Goal: Information Seeking & Learning: Learn about a topic

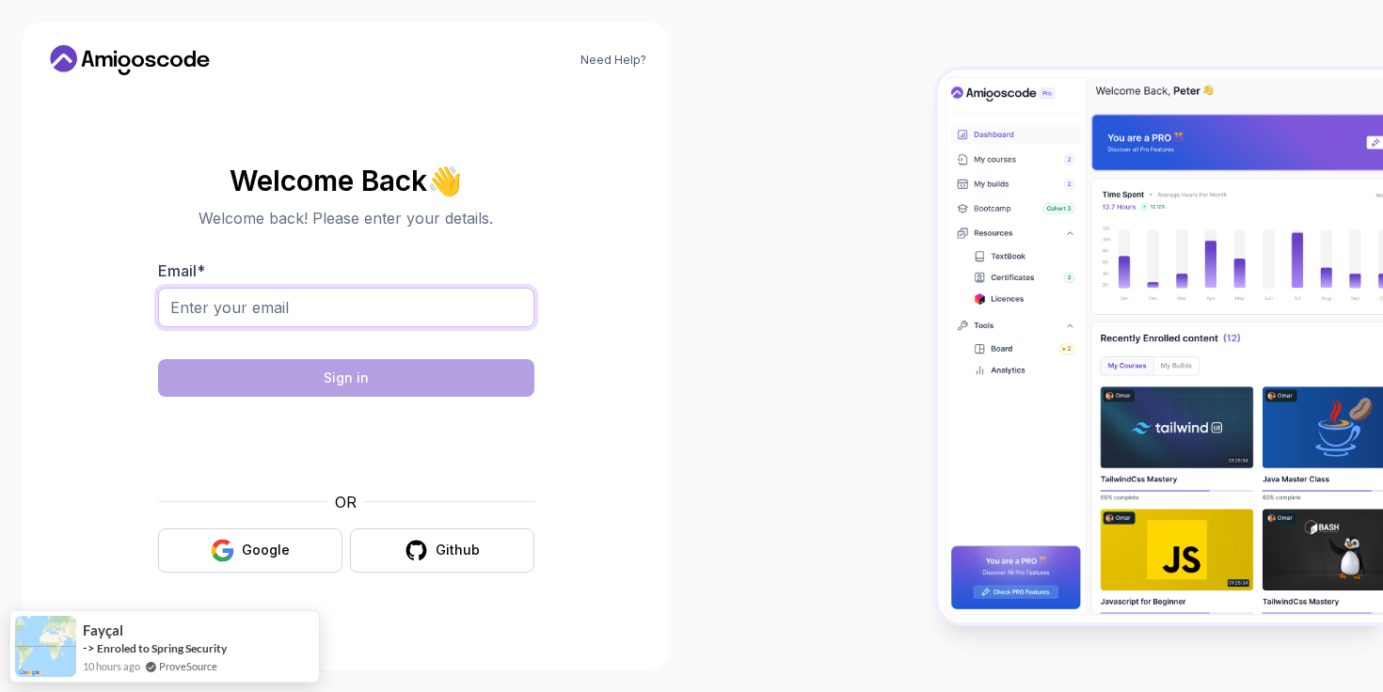
click at [336, 306] on input "Email *" at bounding box center [346, 308] width 376 height 40
type input "pguntupalli.web@gmail.com"
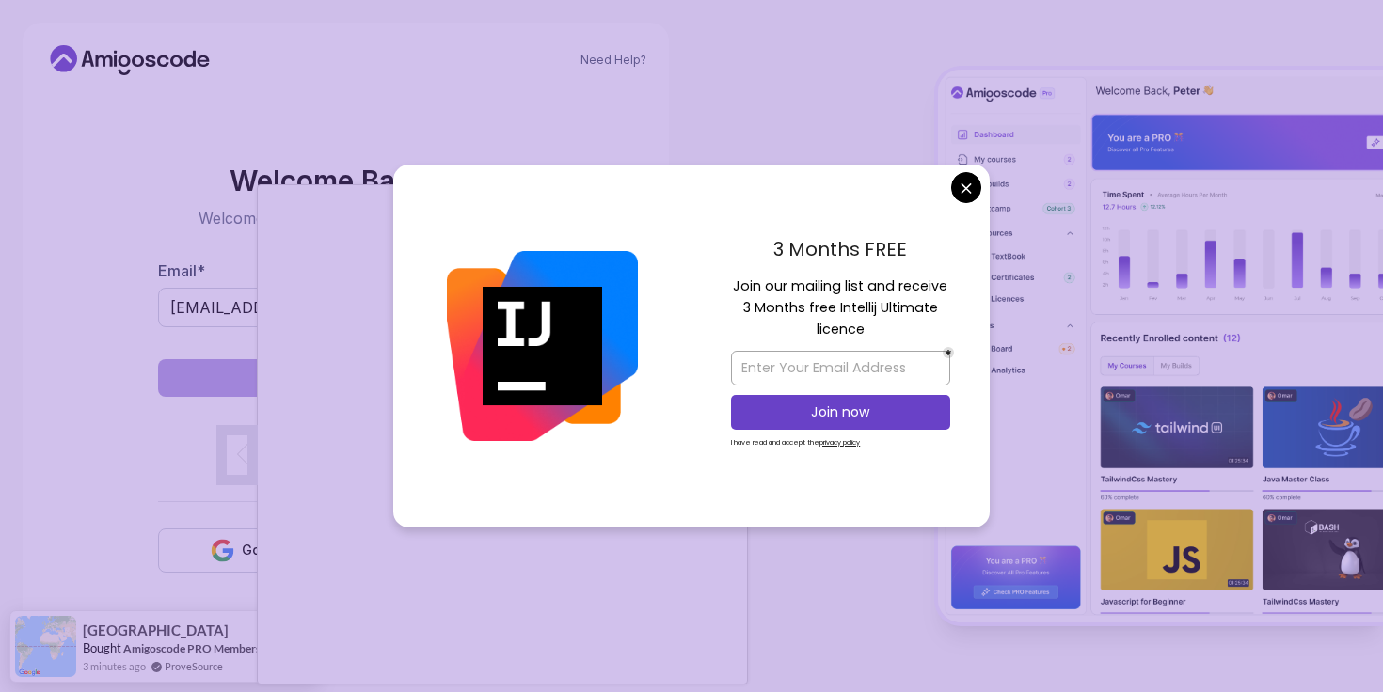
click at [960, 194] on body "Need Help? Welcome Back 👋 Welcome back! Please enter your details. Email * pgun…" at bounding box center [691, 346] width 1383 height 692
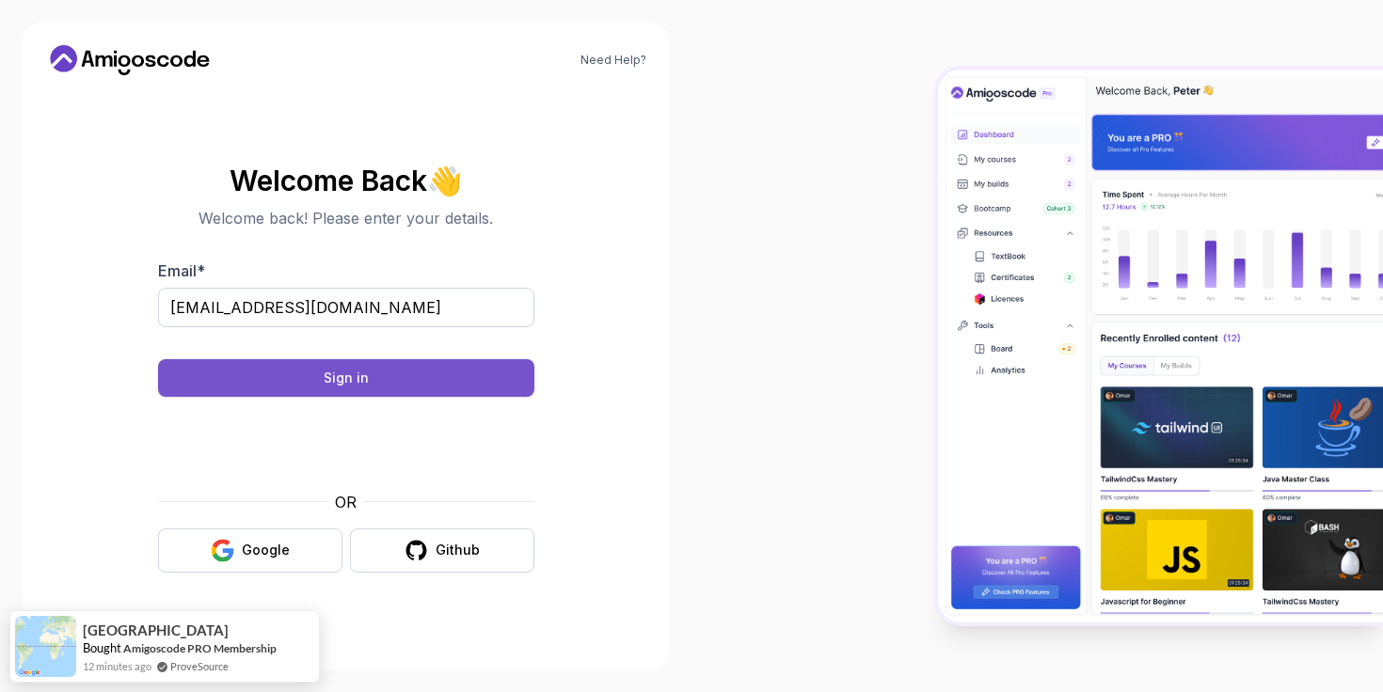
click at [375, 375] on button "Sign in" at bounding box center [346, 378] width 376 height 38
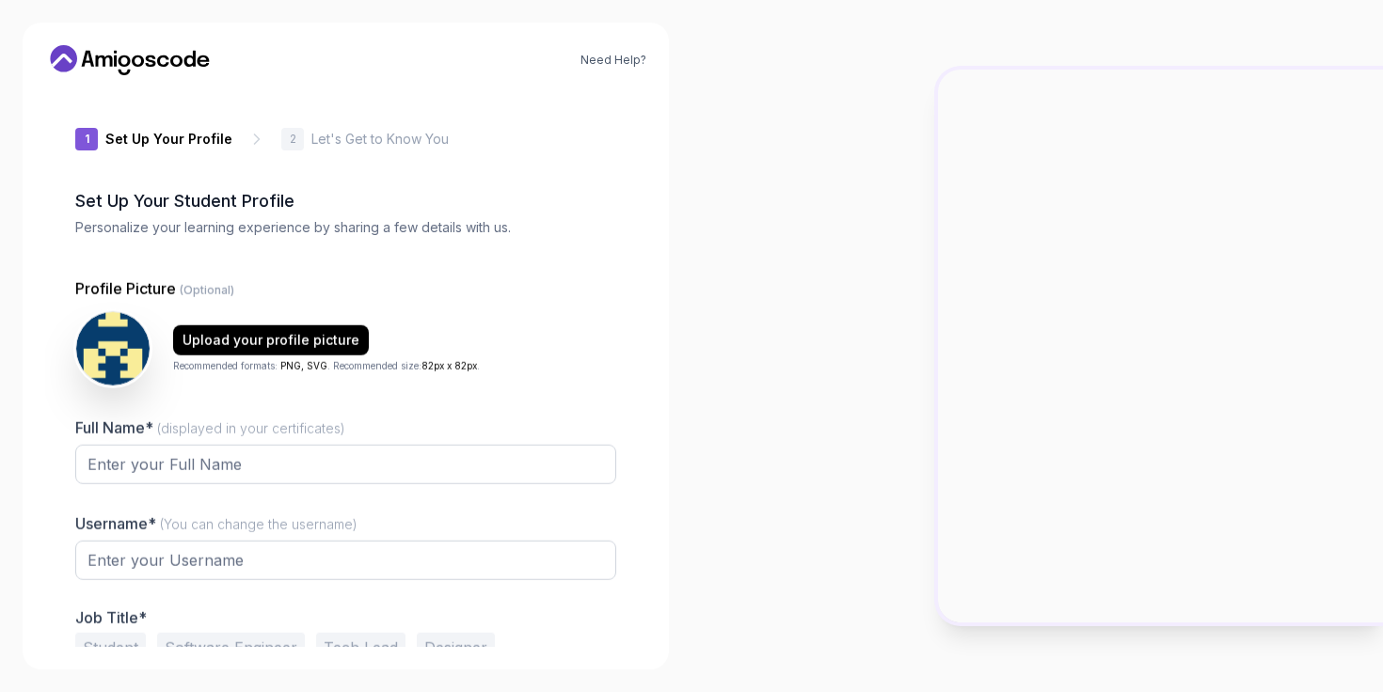
type input "zanypantherae8d8"
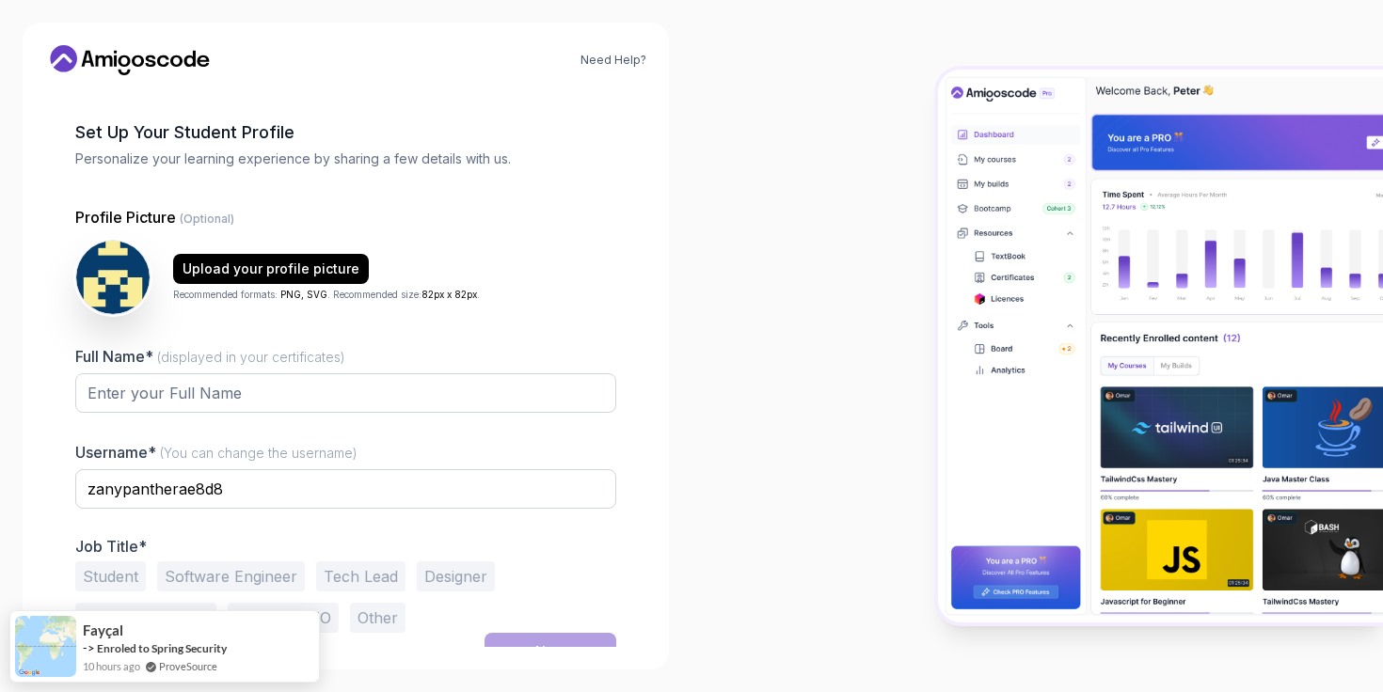
scroll to position [92, 0]
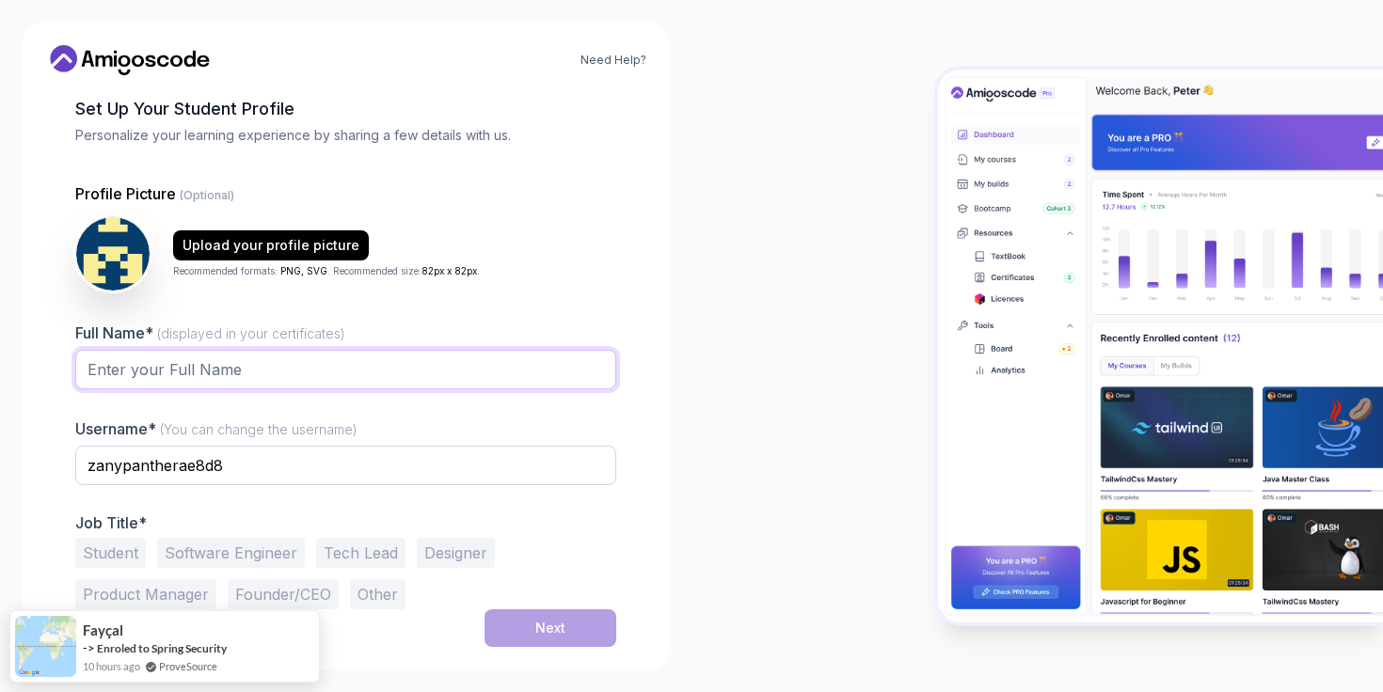
click at [314, 377] on input "Full Name* (displayed in your certificates)" at bounding box center [345, 370] width 541 height 40
type input "[PERSON_NAME]"
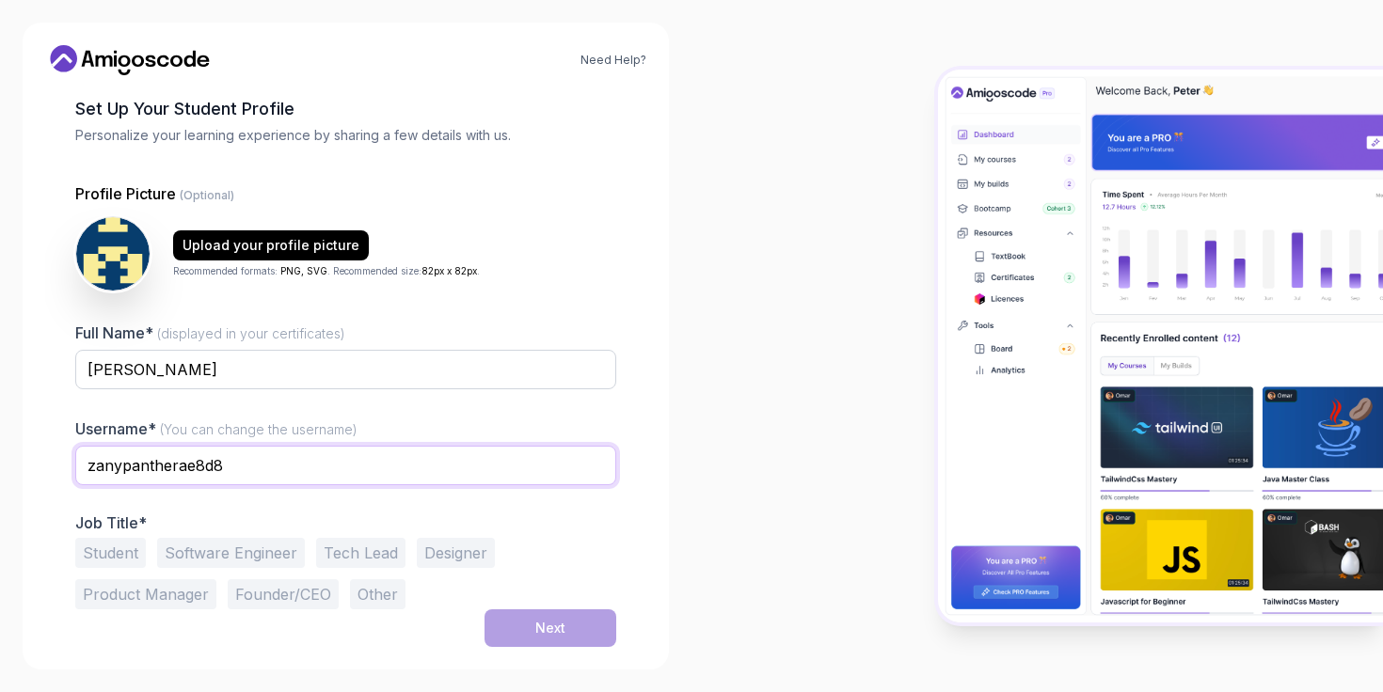
click at [292, 460] on input "zanypantherae8d8" at bounding box center [345, 466] width 541 height 40
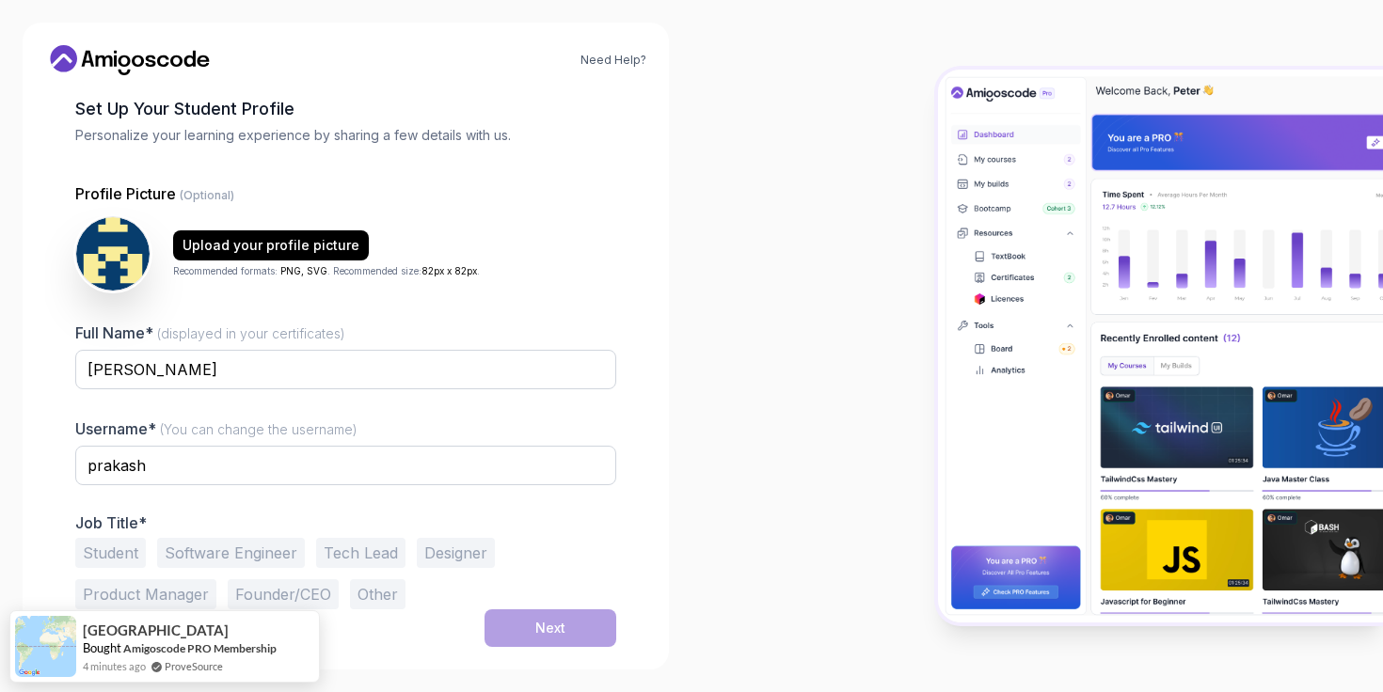
click at [680, 412] on div "Need Help? 1 Set Up Your Profile 1 Set Up Your Profile 2 Let's Get to Know You …" at bounding box center [345, 346] width 691 height 692
click at [405, 452] on input "prakash" at bounding box center [345, 466] width 541 height 40
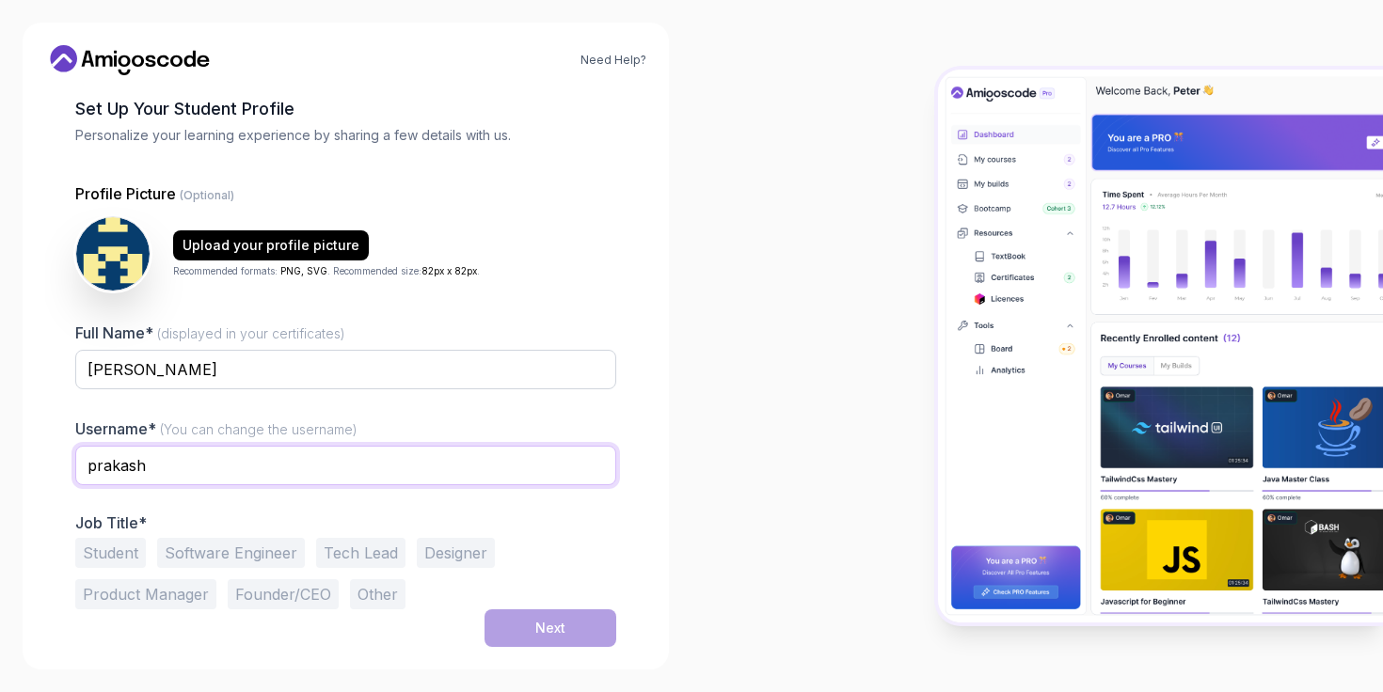
click at [380, 471] on input "prakash" at bounding box center [345, 466] width 541 height 40
type input "prakash_g"
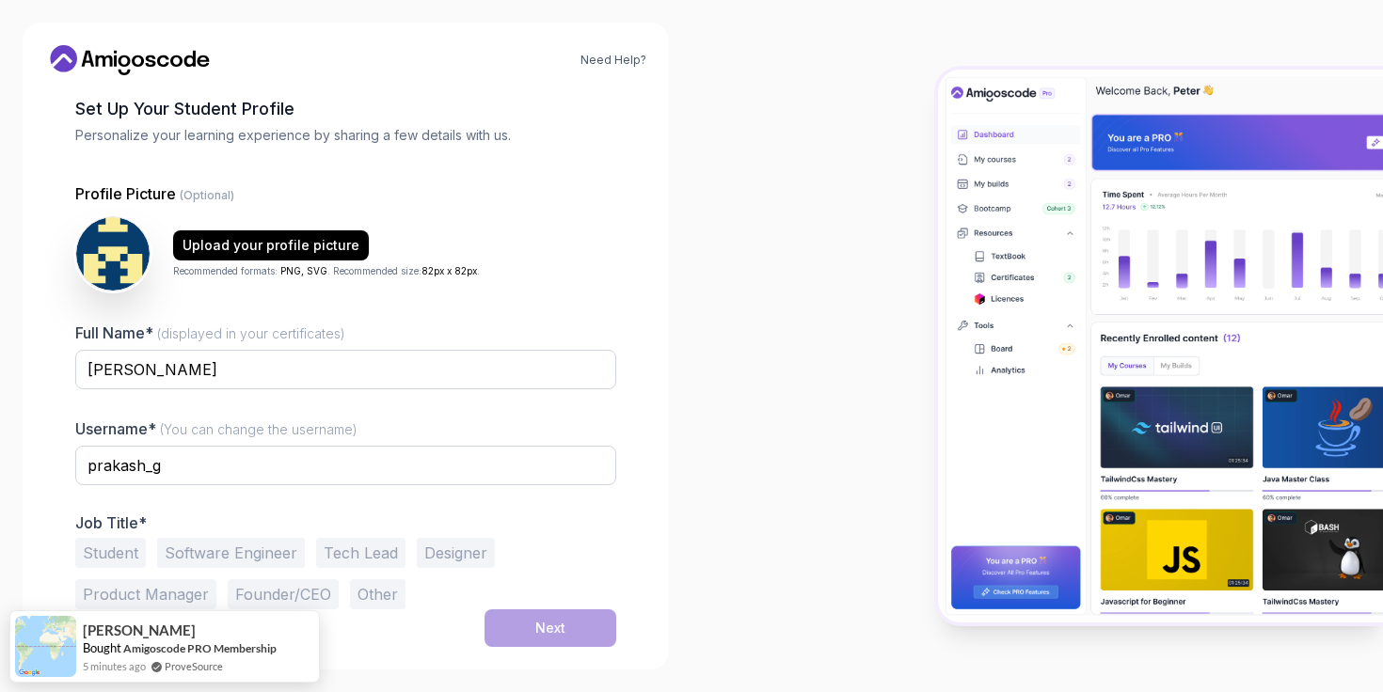
click at [659, 460] on div "Need Help? 1 Set Up Your Profile 1 Set Up Your Profile 2 Let's Get to Know You …" at bounding box center [346, 346] width 646 height 647
click at [240, 555] on button "Software Engineer" at bounding box center [231, 553] width 148 height 30
click at [571, 630] on button "Next" at bounding box center [550, 629] width 132 height 38
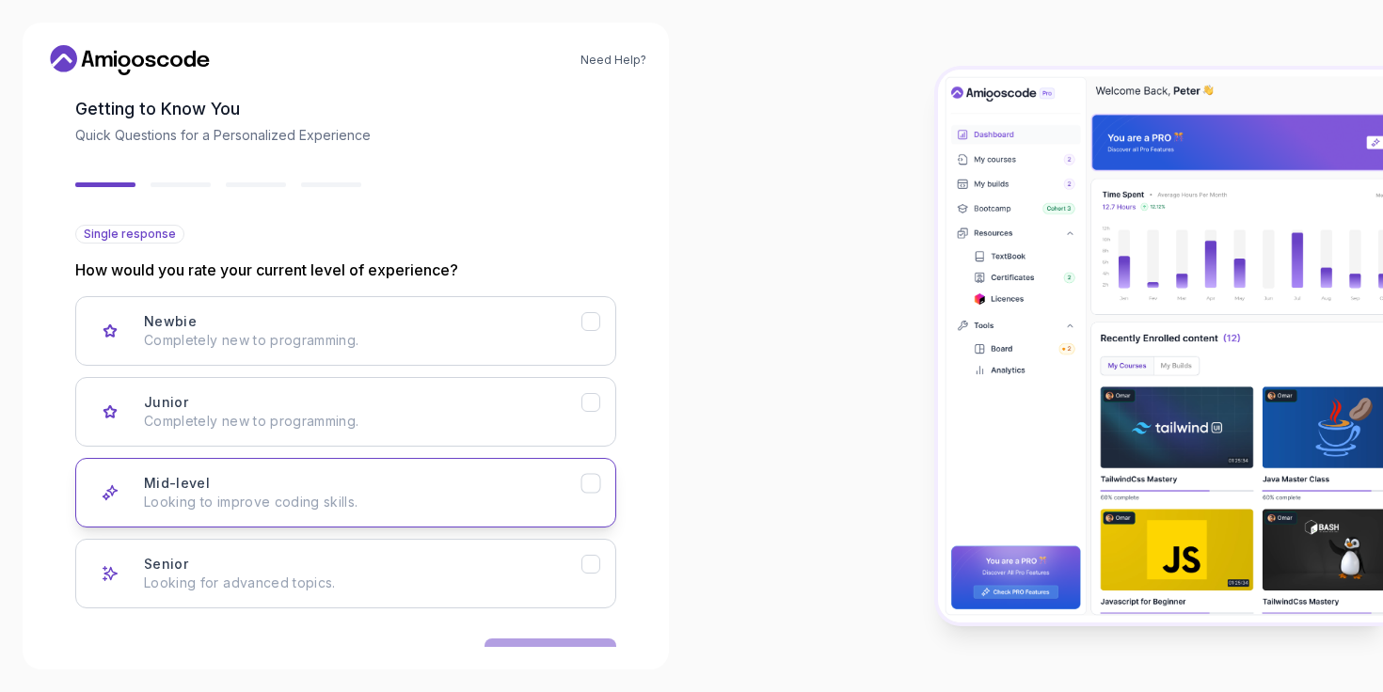
click at [506, 488] on div "Mid-level Looking to improve coding skills." at bounding box center [362, 493] width 437 height 38
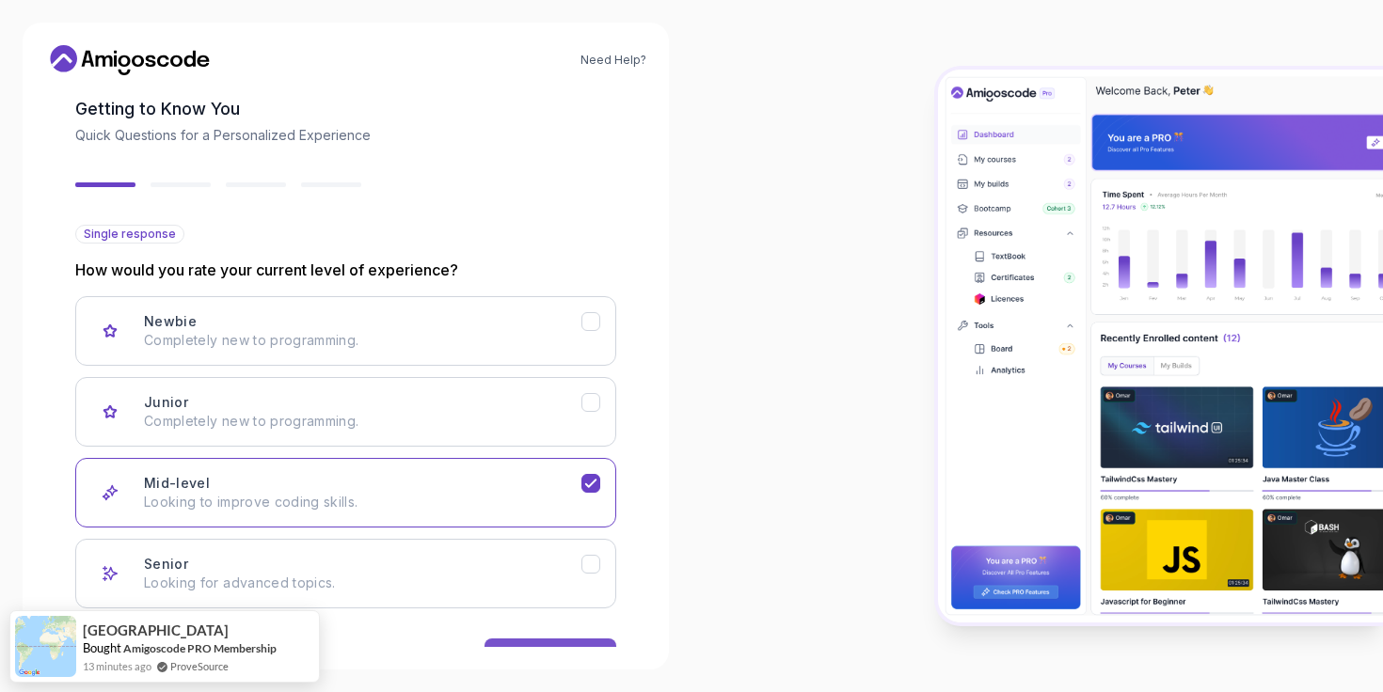
click at [570, 642] on button "Next" at bounding box center [550, 658] width 132 height 38
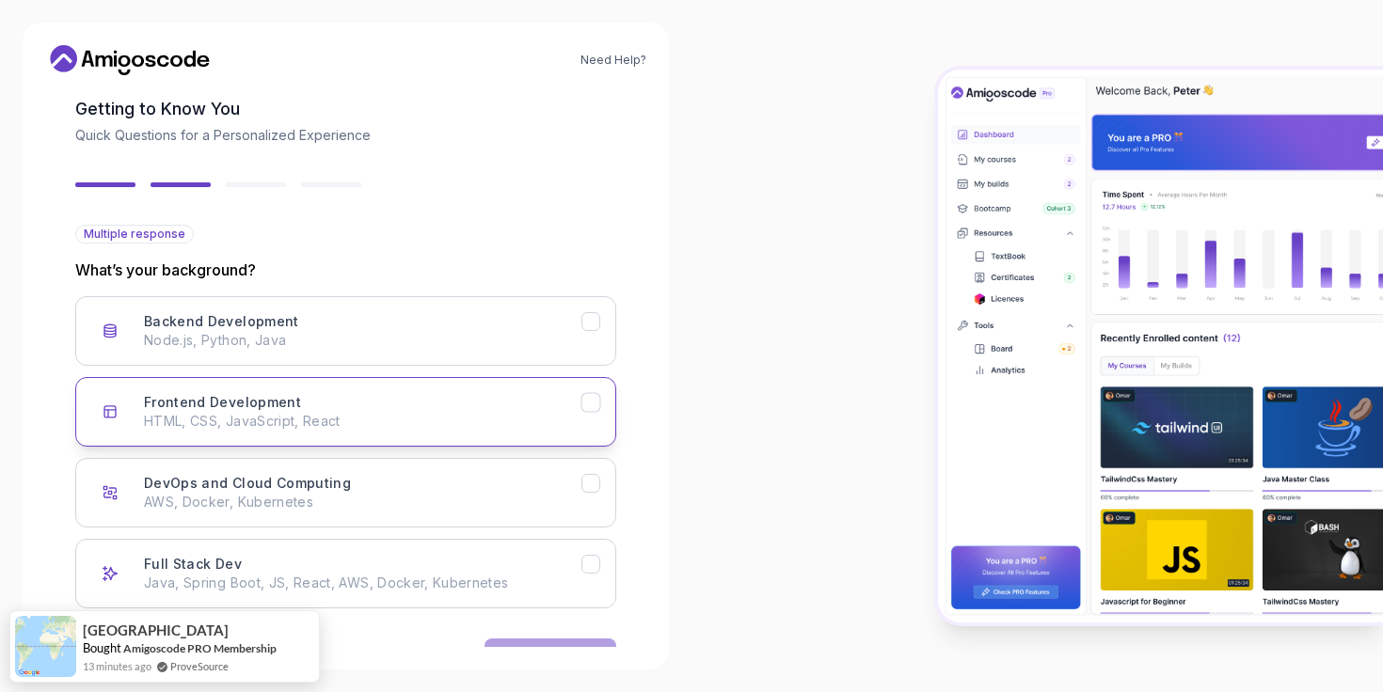
click at [473, 419] on p "HTML, CSS, JavaScript, React" at bounding box center [362, 421] width 437 height 19
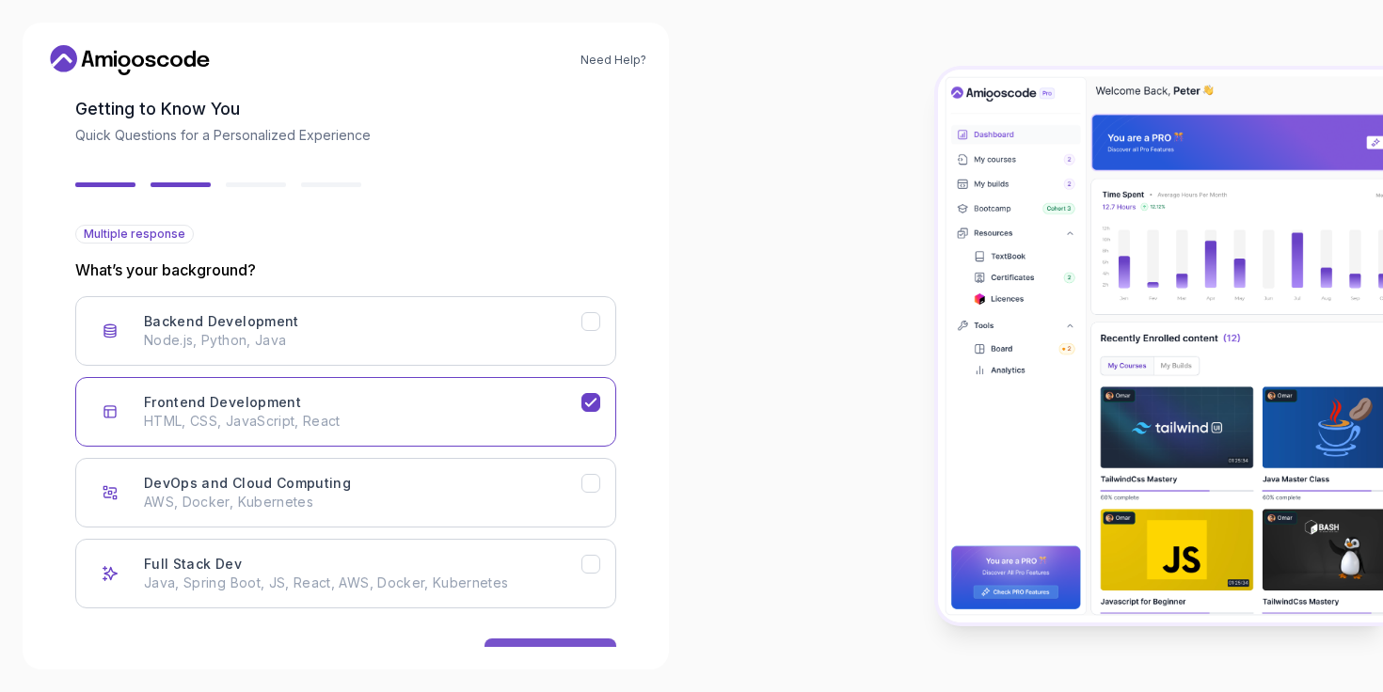
click at [560, 643] on button "Next" at bounding box center [550, 658] width 132 height 38
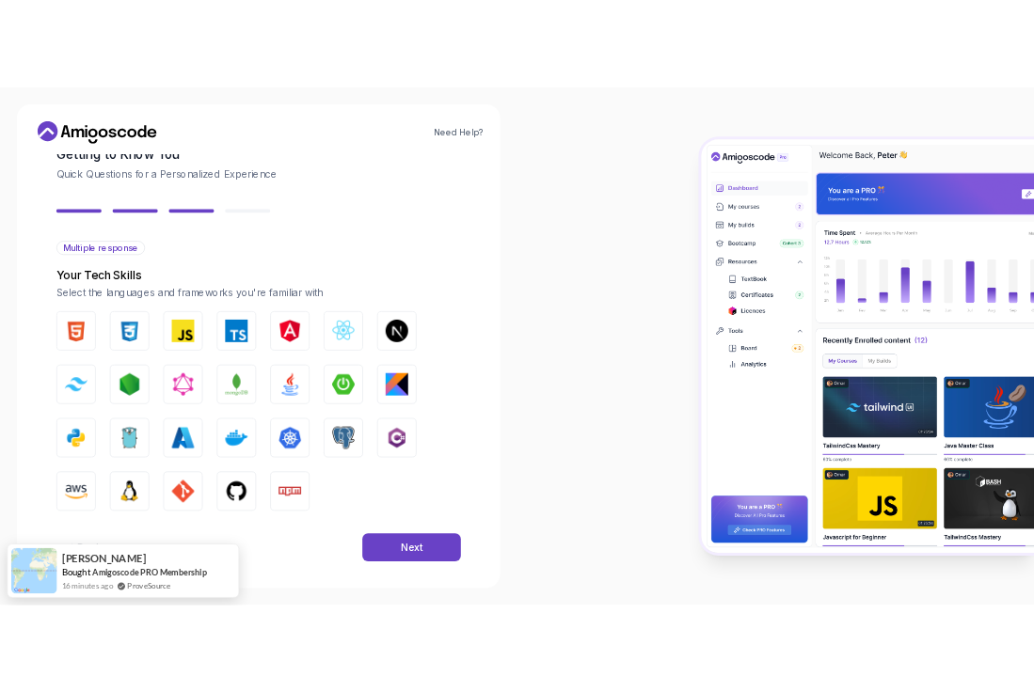
scroll to position [129, 0]
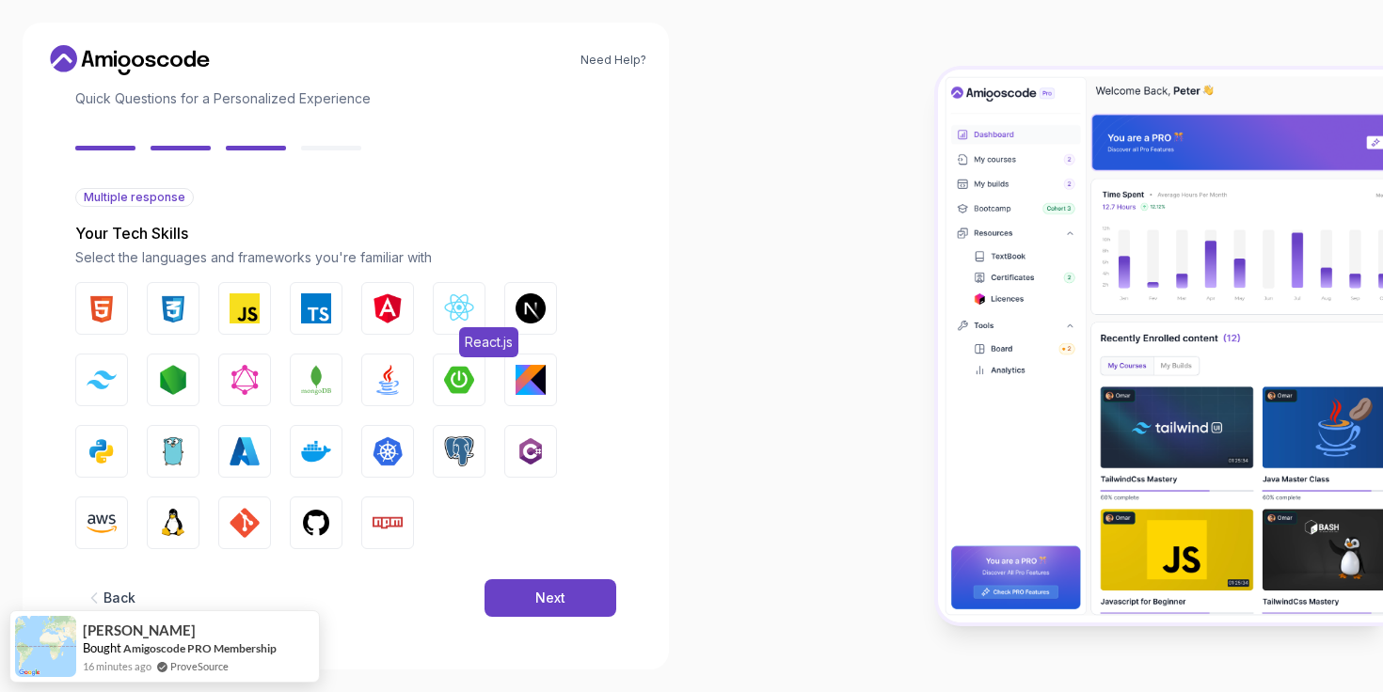
click at [455, 303] on img "button" at bounding box center [459, 309] width 30 height 30
click at [220, 313] on button "JavaScript" at bounding box center [244, 308] width 53 height 53
click at [283, 314] on div "HTML CSS JavaScript TypeScript Angular React.js Next.js Tailwind CSS Node.js Gr…" at bounding box center [345, 415] width 541 height 267
click at [295, 314] on button "TypeScript" at bounding box center [316, 308] width 53 height 53
click at [547, 333] on span "Next.js" at bounding box center [557, 342] width 53 height 30
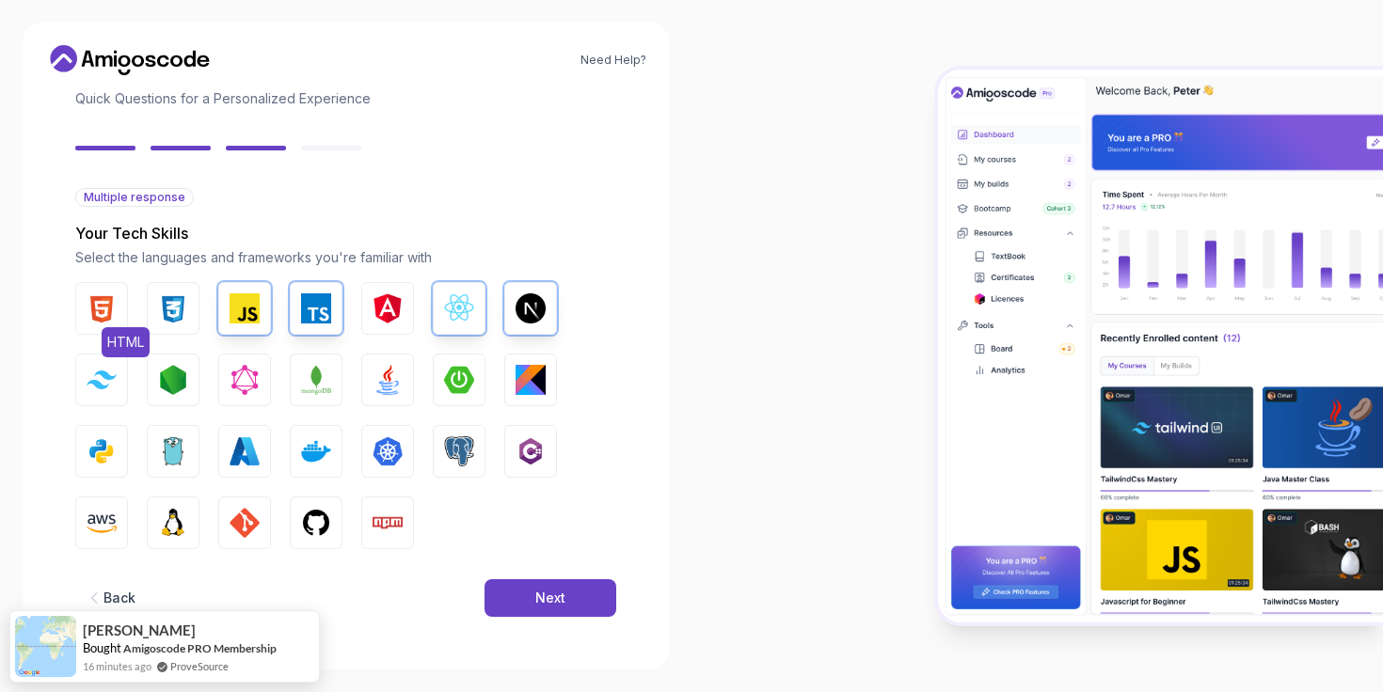
click at [111, 322] on img "button" at bounding box center [102, 309] width 30 height 30
click at [192, 324] on button "CSS" at bounding box center [173, 308] width 53 height 53
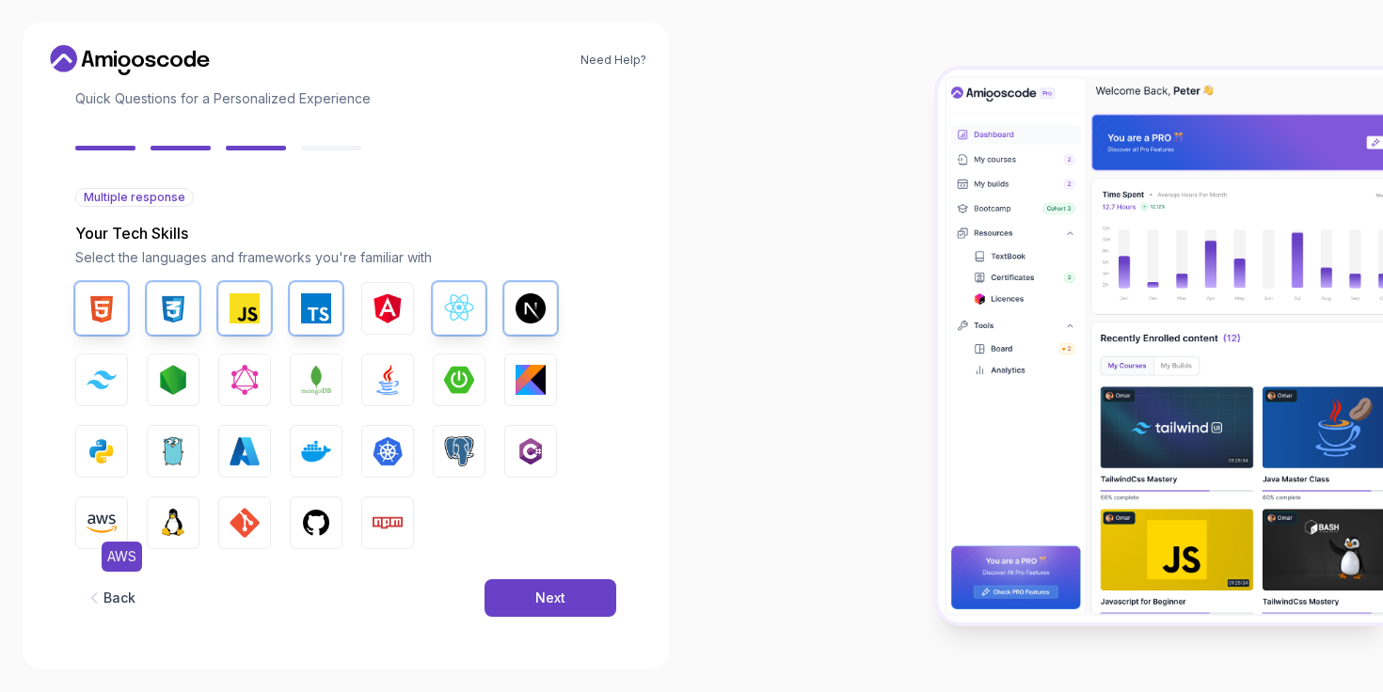
click at [113, 526] on img "button" at bounding box center [102, 523] width 30 height 30
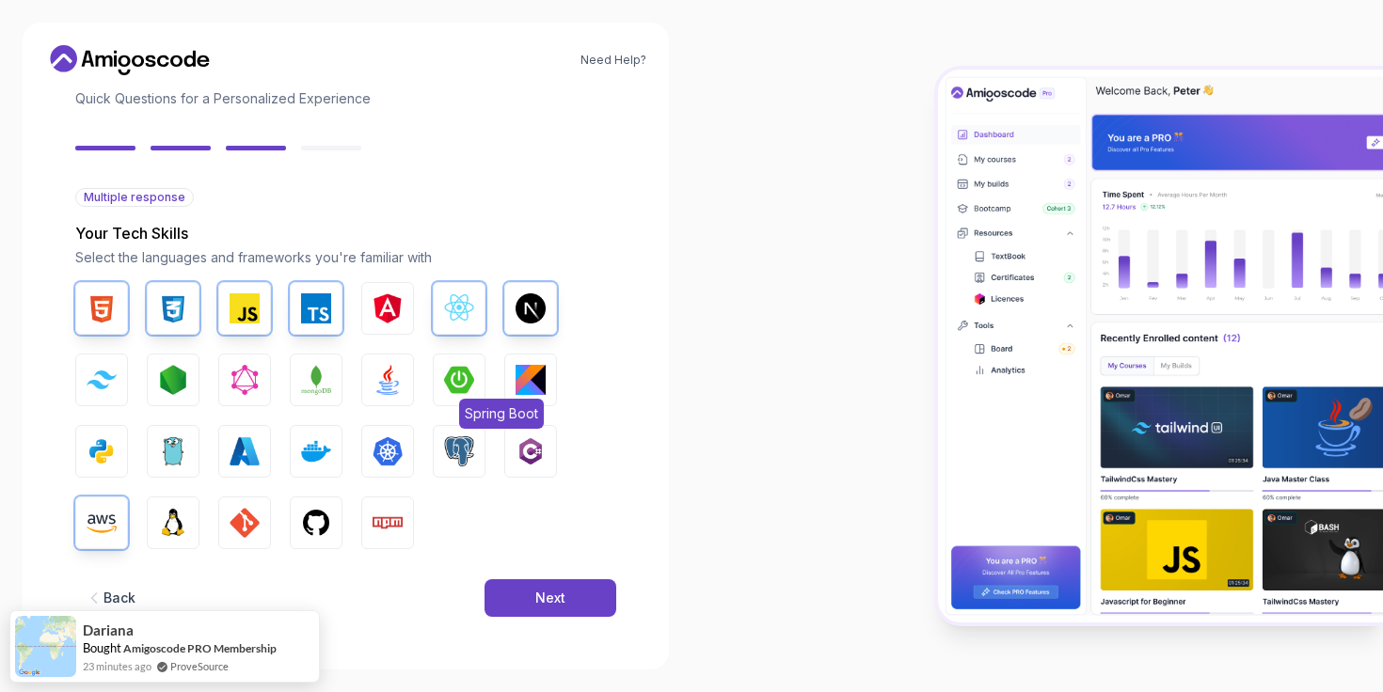
click at [440, 398] on button "Spring Boot" at bounding box center [459, 380] width 53 height 53
click at [308, 540] on button "GitHub" at bounding box center [316, 523] width 53 height 53
click at [261, 540] on button "GIT" at bounding box center [244, 523] width 53 height 53
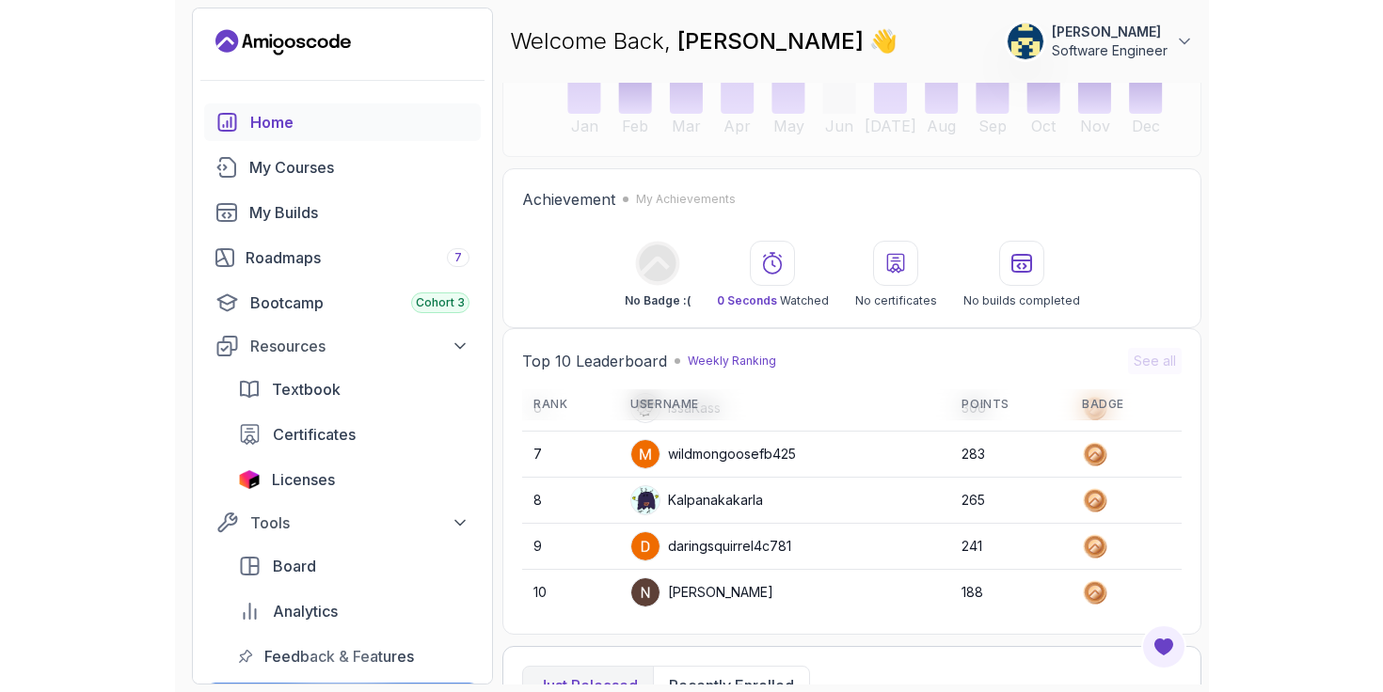
scroll to position [398, 0]
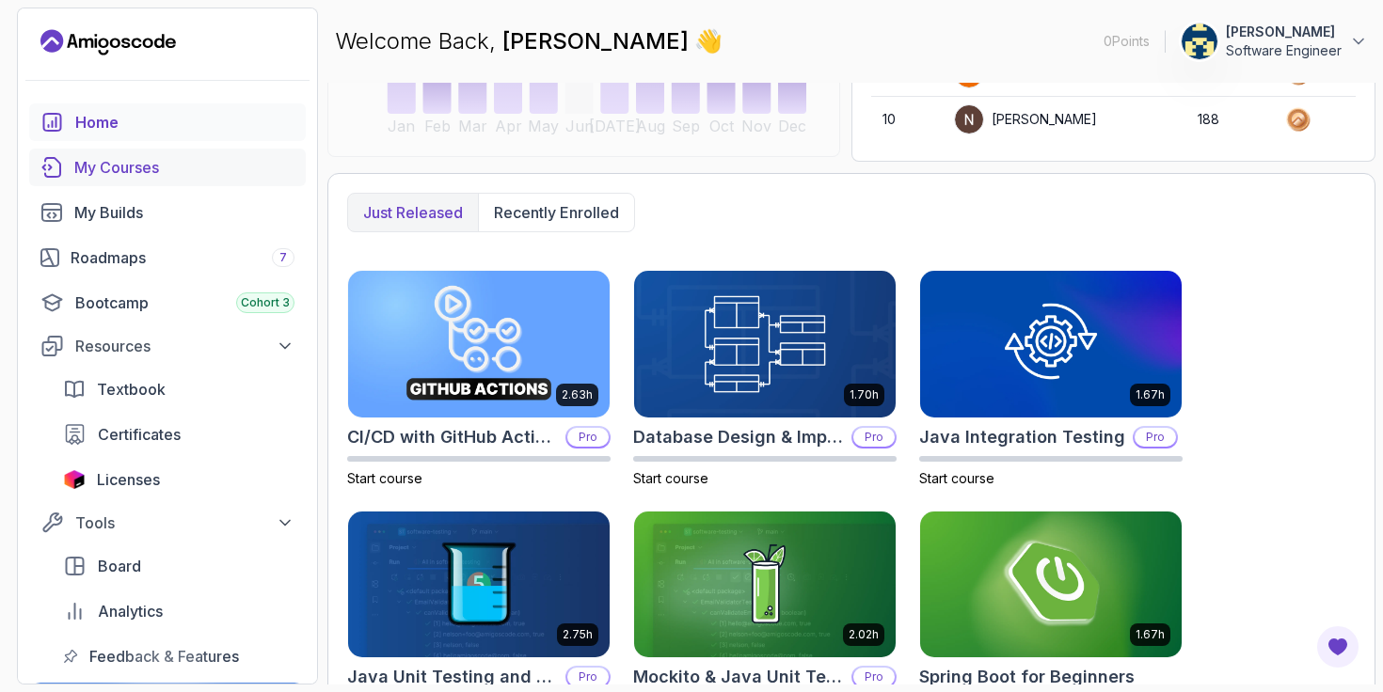
click at [134, 166] on div "My Courses" at bounding box center [184, 167] width 220 height 23
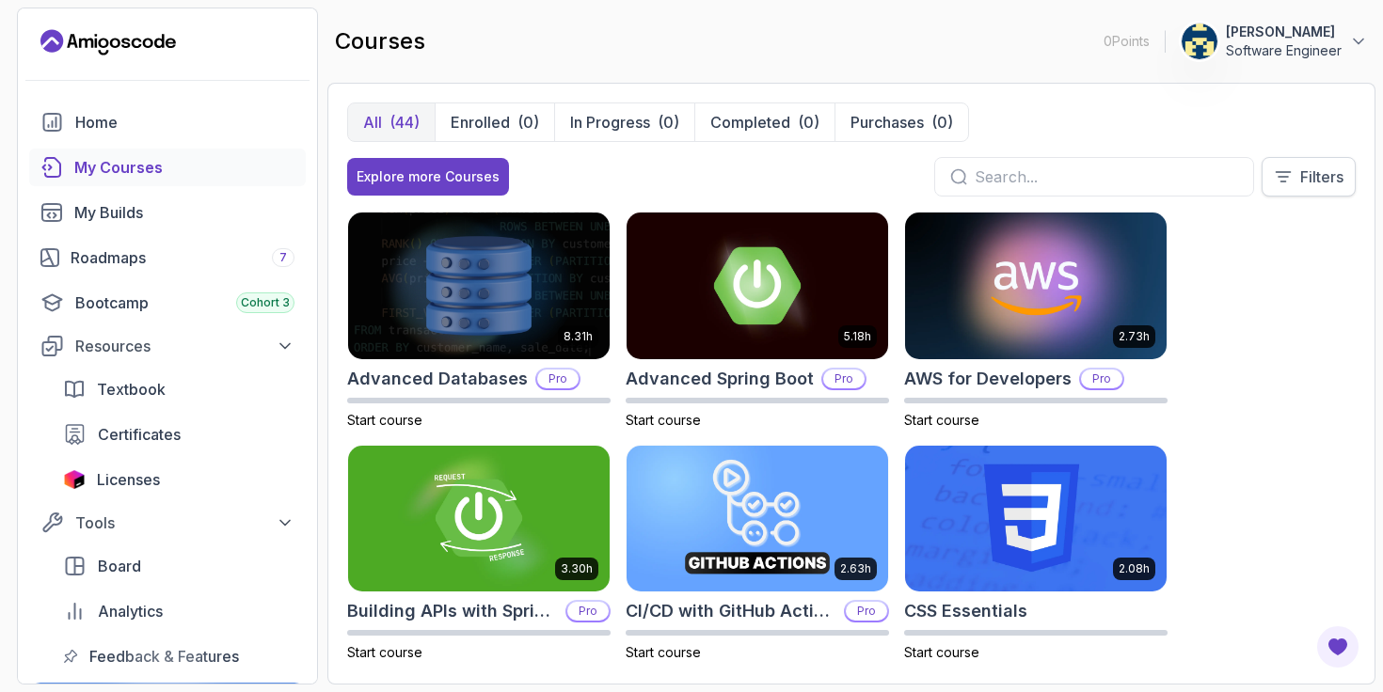
click at [1328, 176] on p "Filters" at bounding box center [1321, 177] width 43 height 23
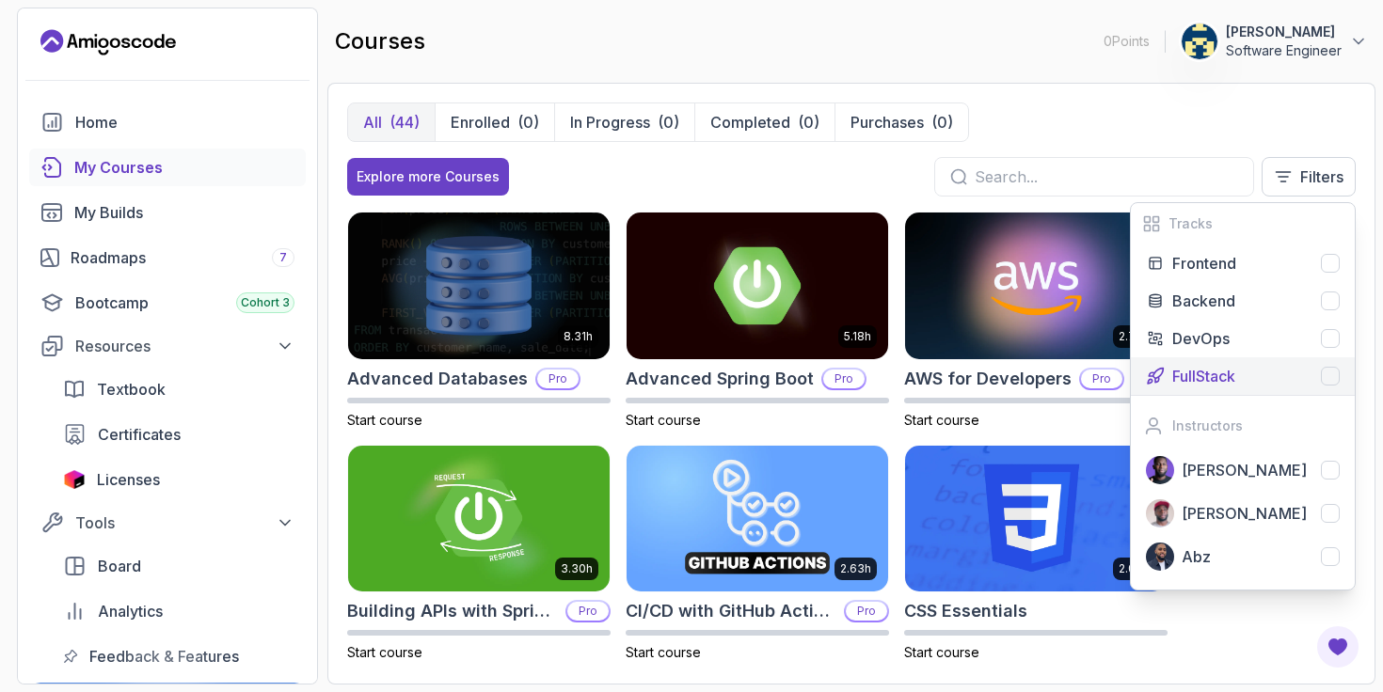
click at [1327, 381] on div at bounding box center [1330, 376] width 19 height 19
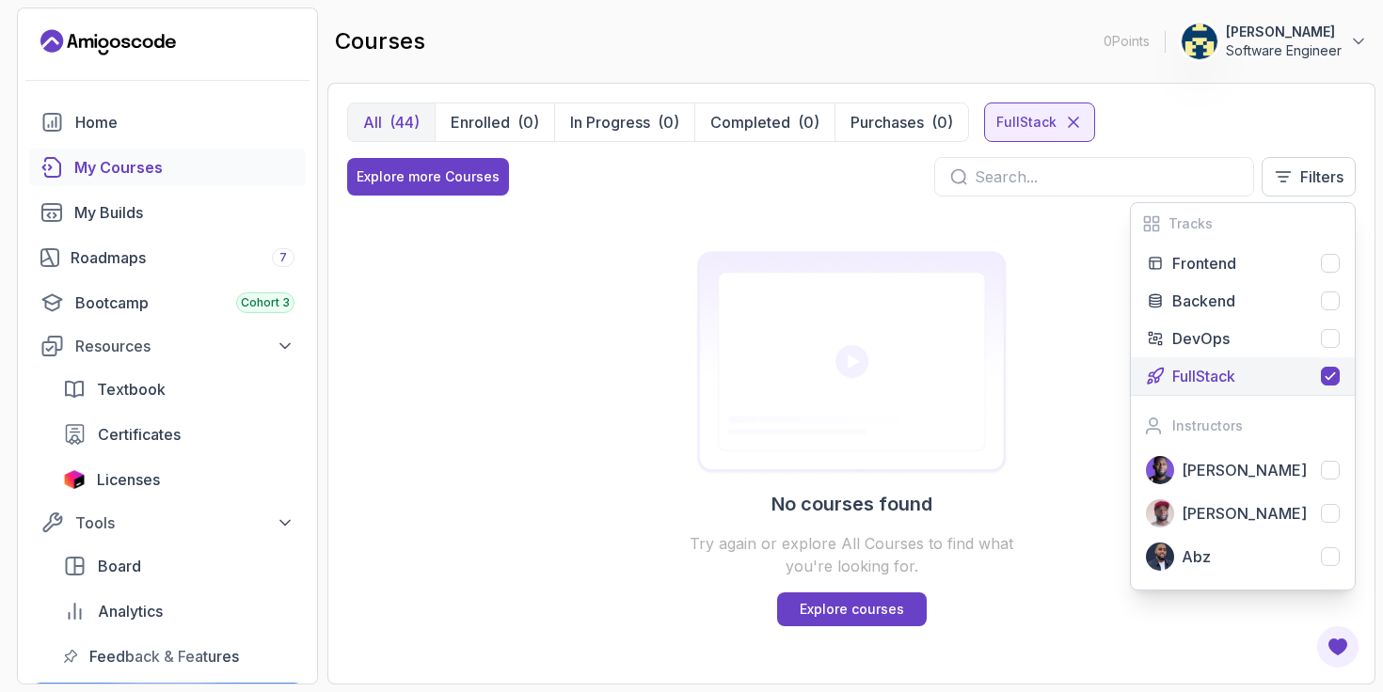
click at [1302, 360] on button "FullStack" at bounding box center [1243, 376] width 224 height 38
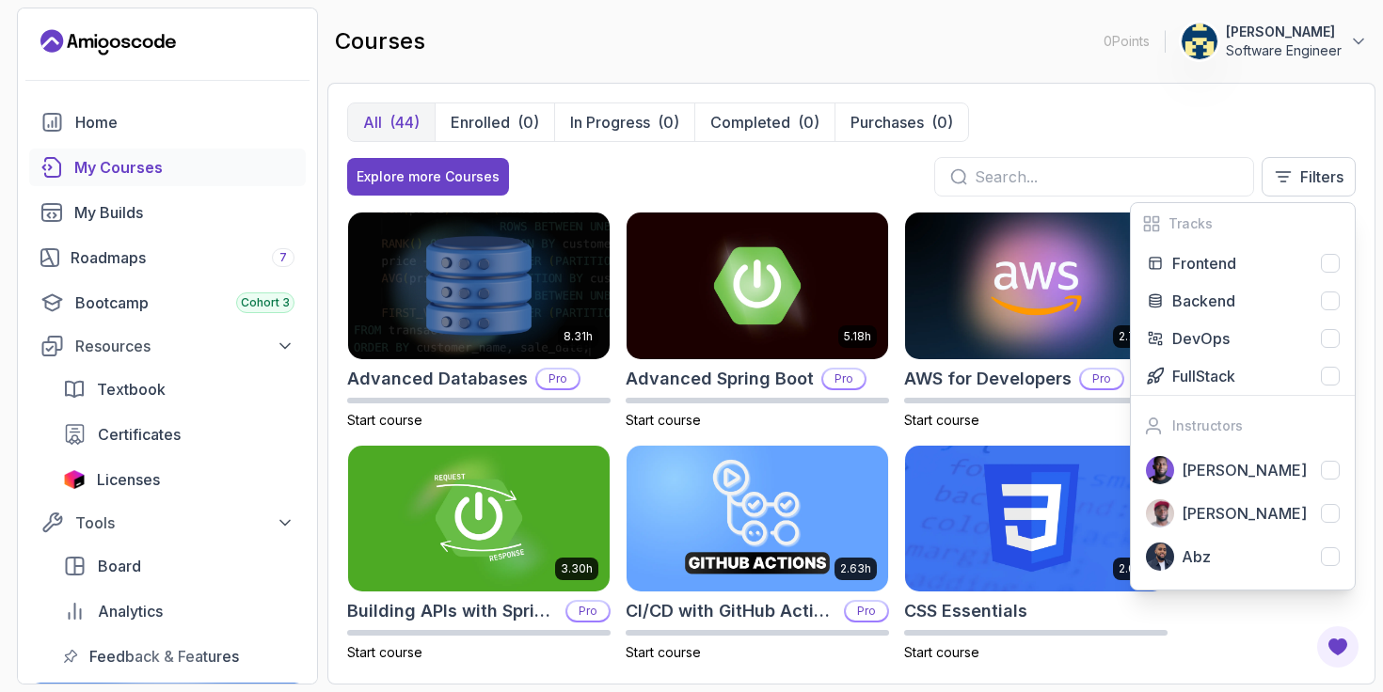
click at [1248, 625] on div "8.31h Advanced Databases Pro Start course 5.18h Advanced Spring Boot Pro Start …" at bounding box center [851, 438] width 1008 height 453
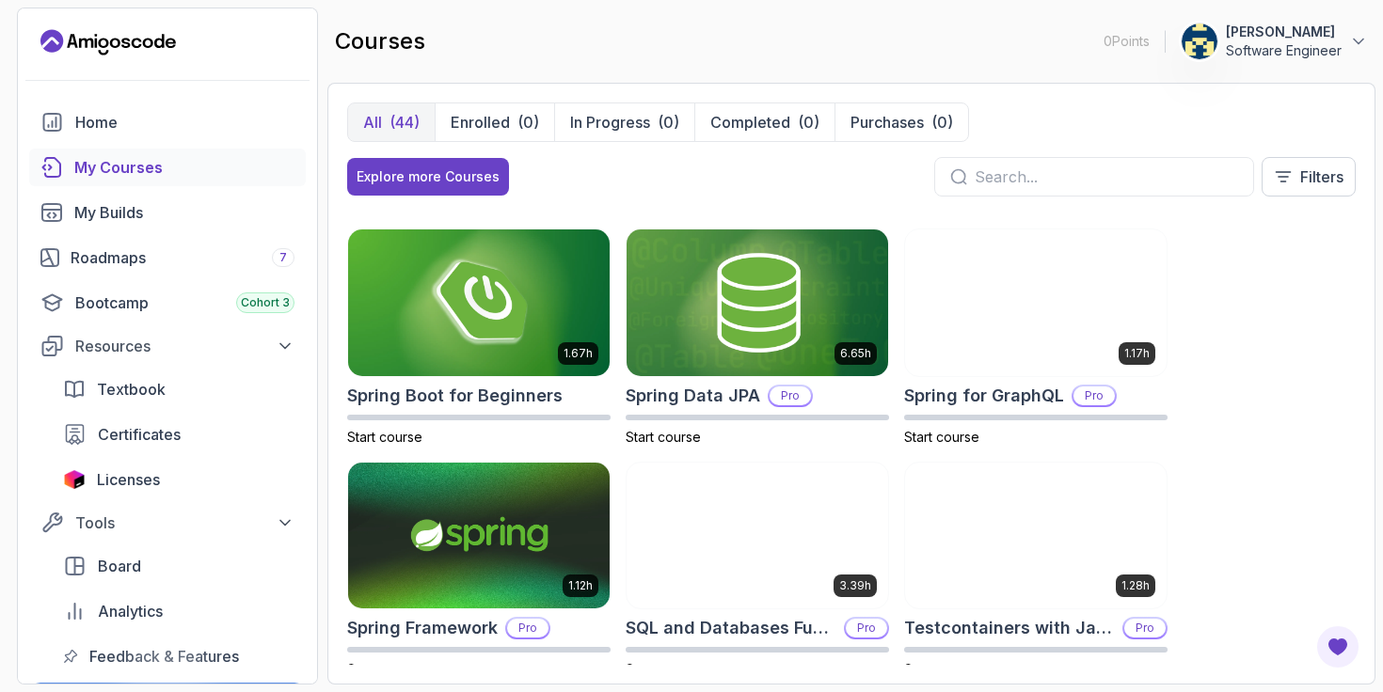
scroll to position [2778, 0]
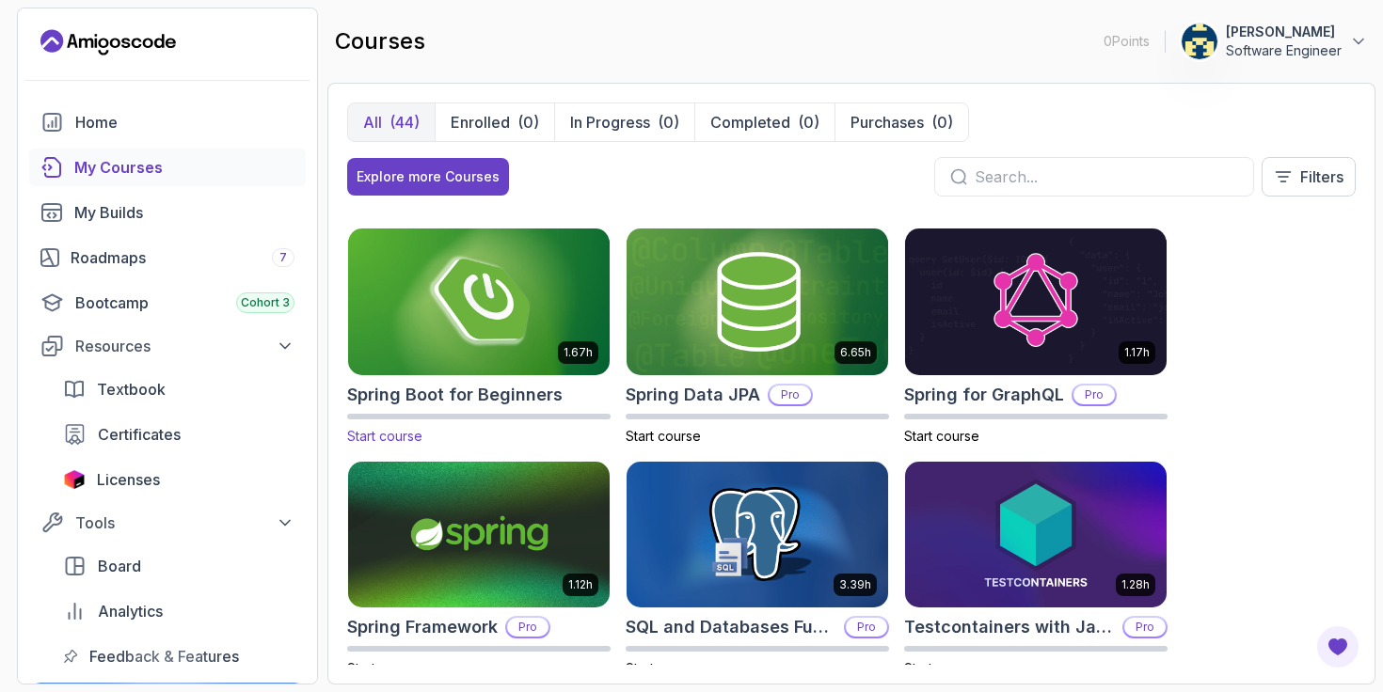
click at [441, 310] on img at bounding box center [478, 301] width 275 height 153
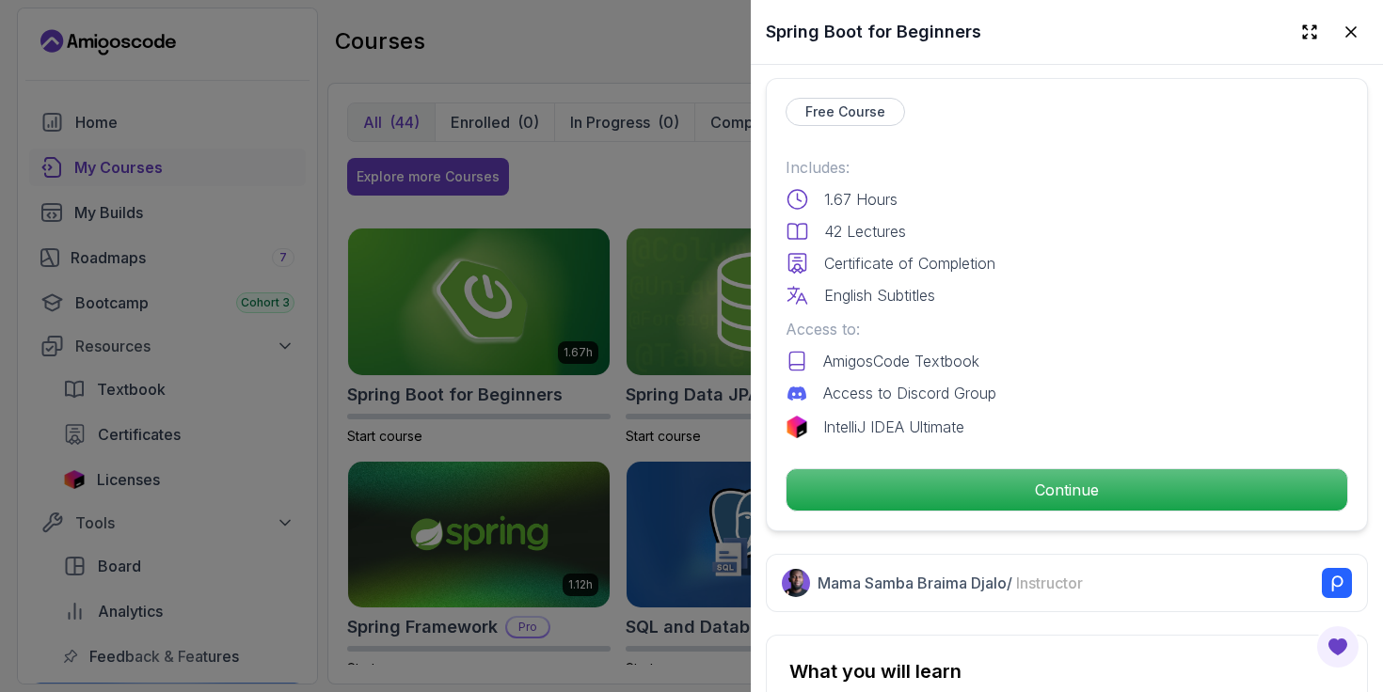
scroll to position [439, 0]
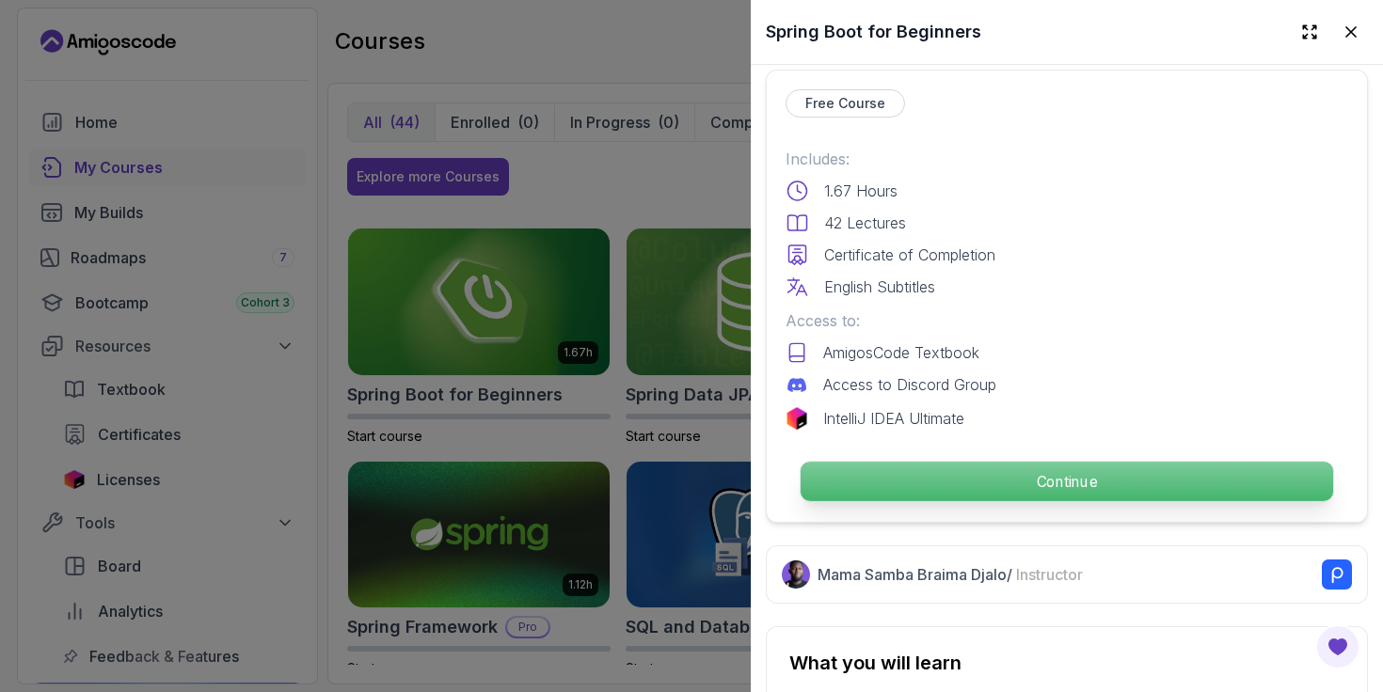
click at [1056, 483] on p "Continue" at bounding box center [1067, 482] width 532 height 40
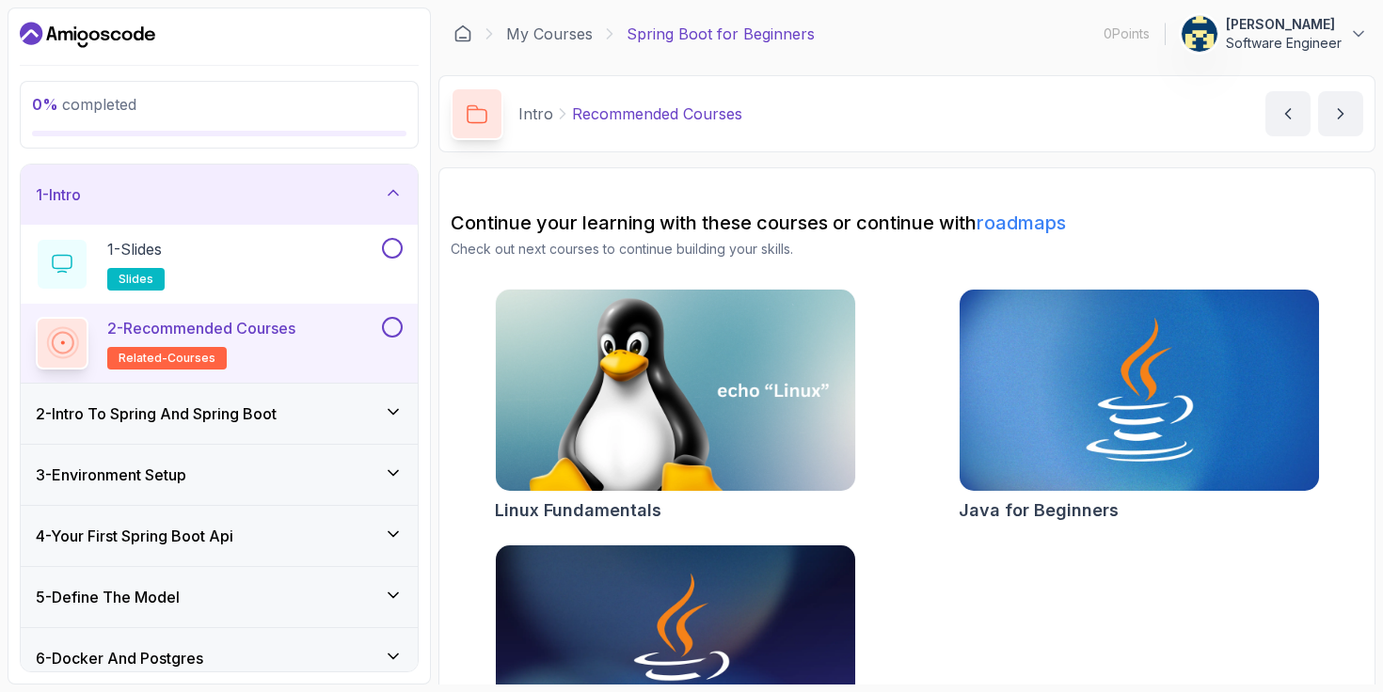
click at [1037, 223] on link "roadmaps" at bounding box center [1021, 223] width 89 height 23
click at [1345, 118] on icon "next content" at bounding box center [1340, 113] width 19 height 19
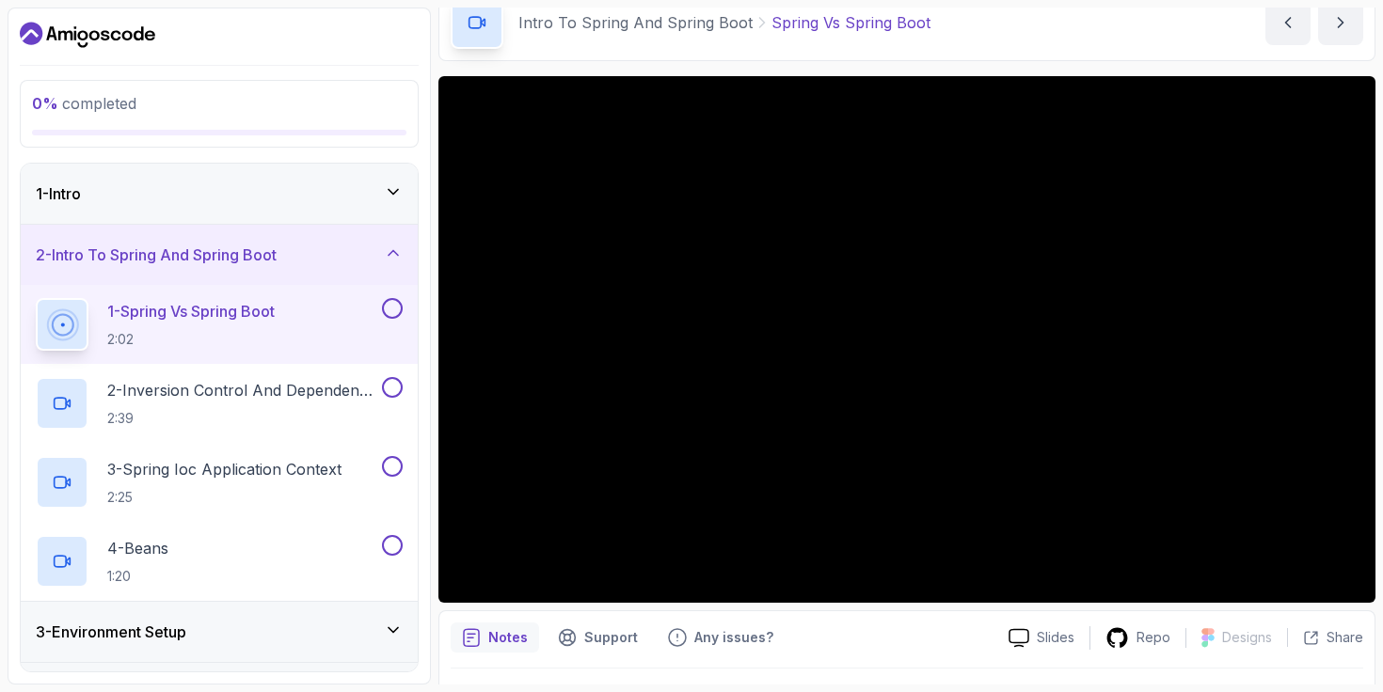
scroll to position [87, 0]
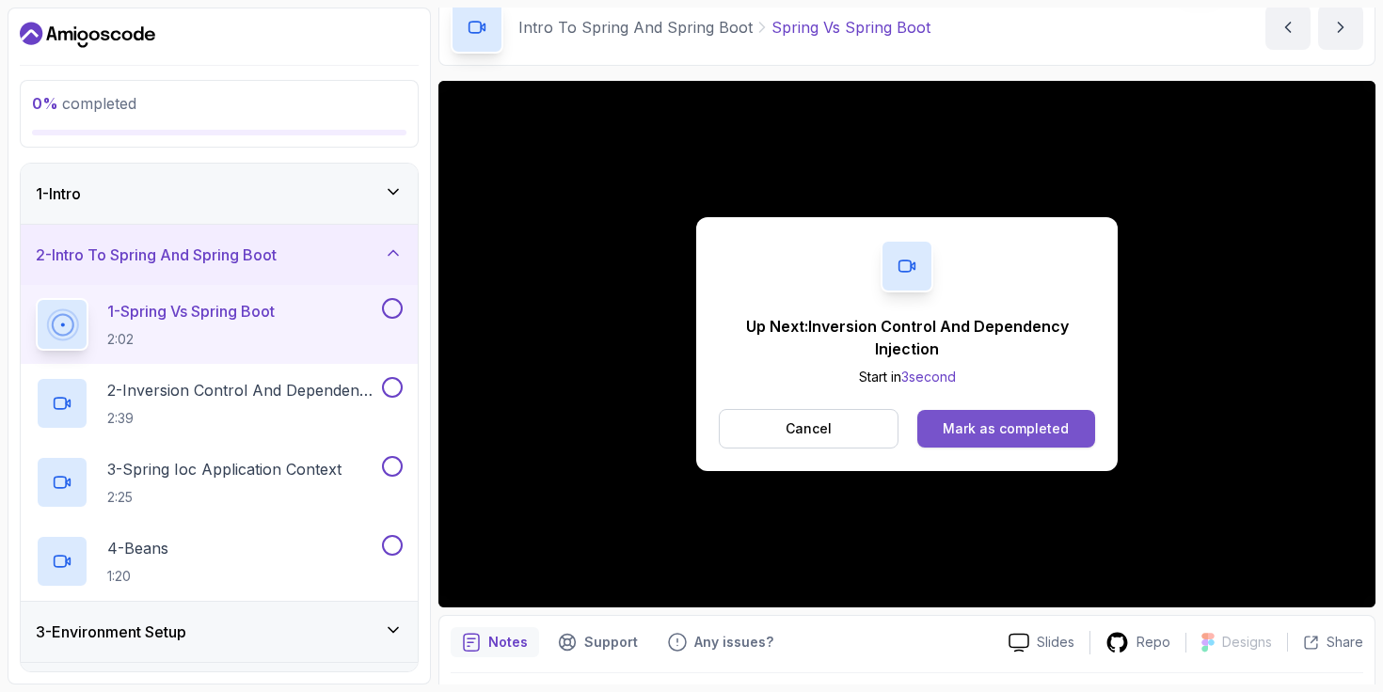
click at [1004, 442] on button "Mark as completed" at bounding box center [1006, 429] width 178 height 38
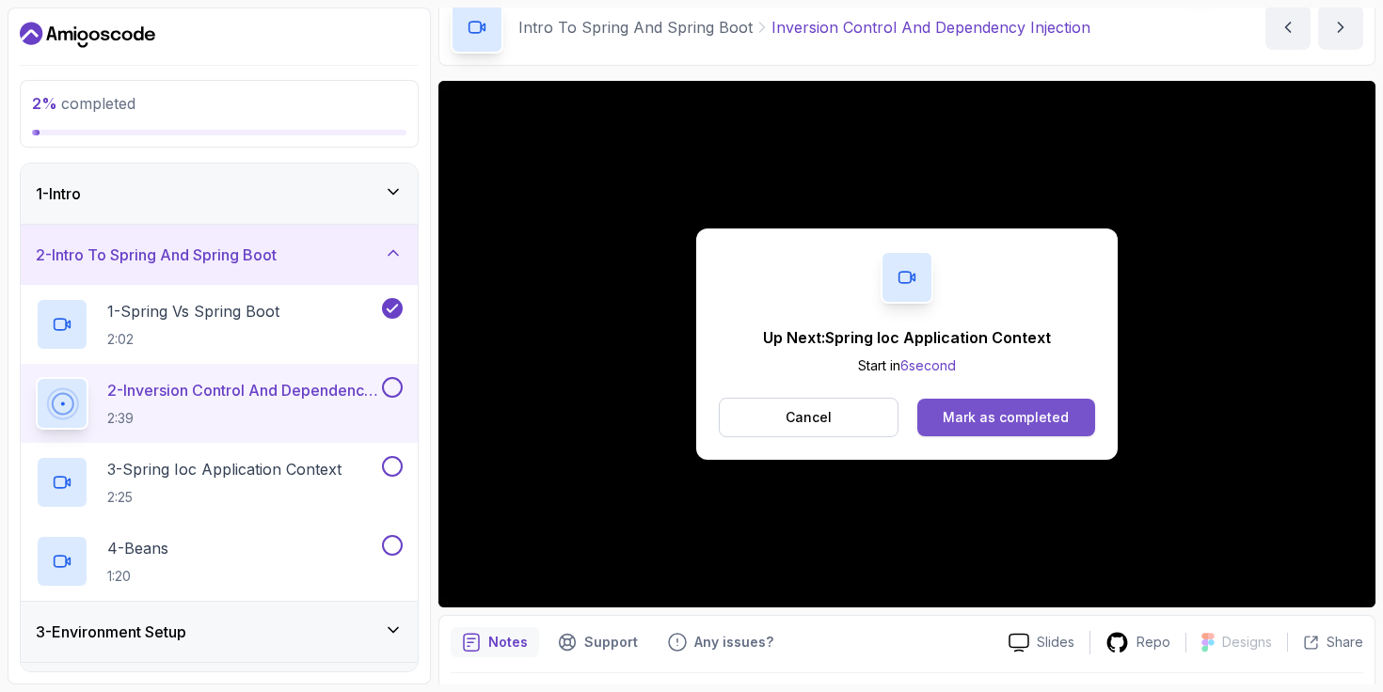
click at [978, 414] on div "Mark as completed" at bounding box center [1006, 417] width 126 height 19
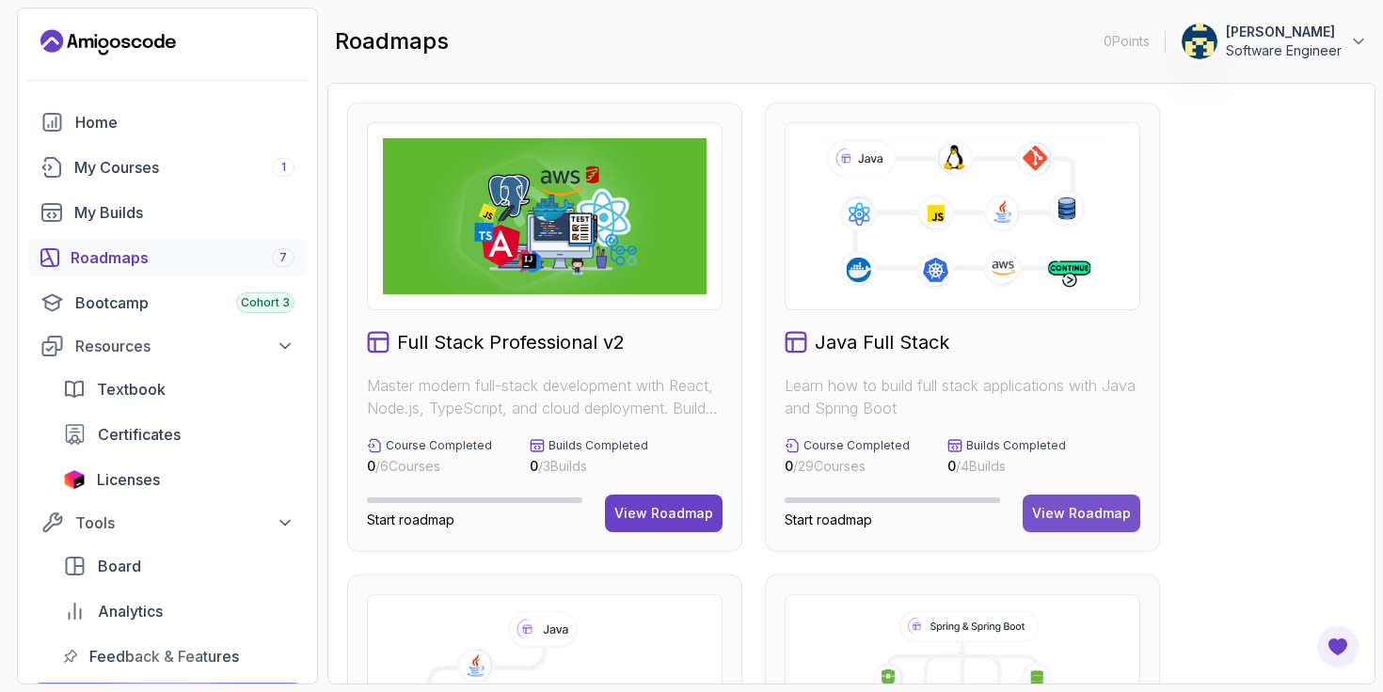
click at [1072, 513] on div "View Roadmap" at bounding box center [1081, 513] width 99 height 19
click at [671, 518] on div "View Roadmap" at bounding box center [663, 513] width 99 height 19
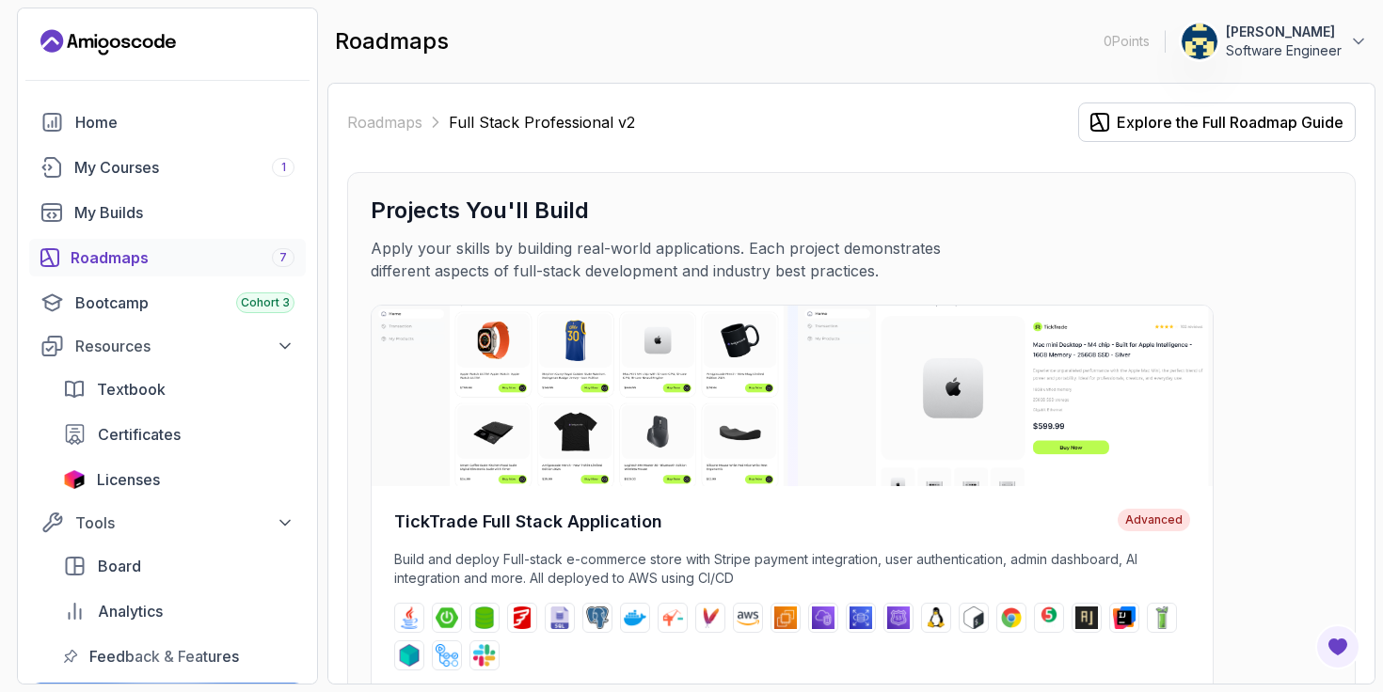
click at [1285, 250] on div "Projects You'll Build Apply your skills by building real-world applications. Ea…" at bounding box center [851, 239] width 961 height 87
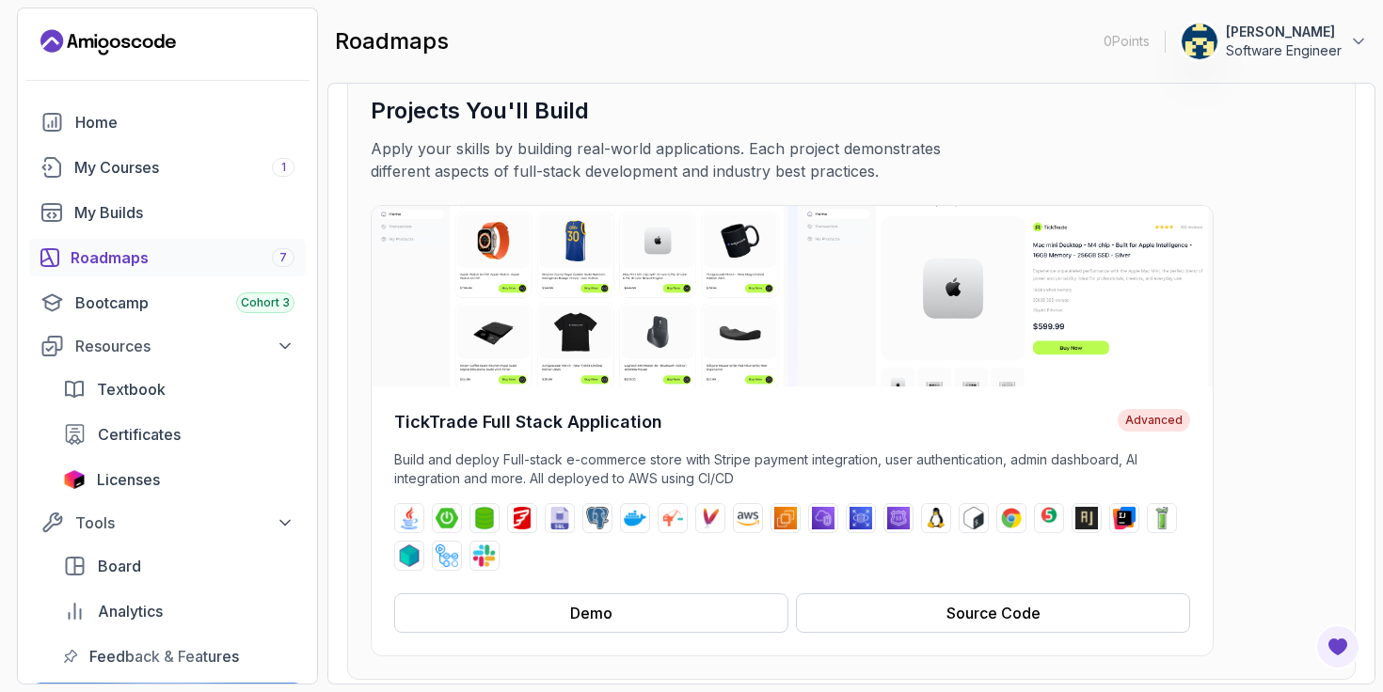
scroll to position [93, 0]
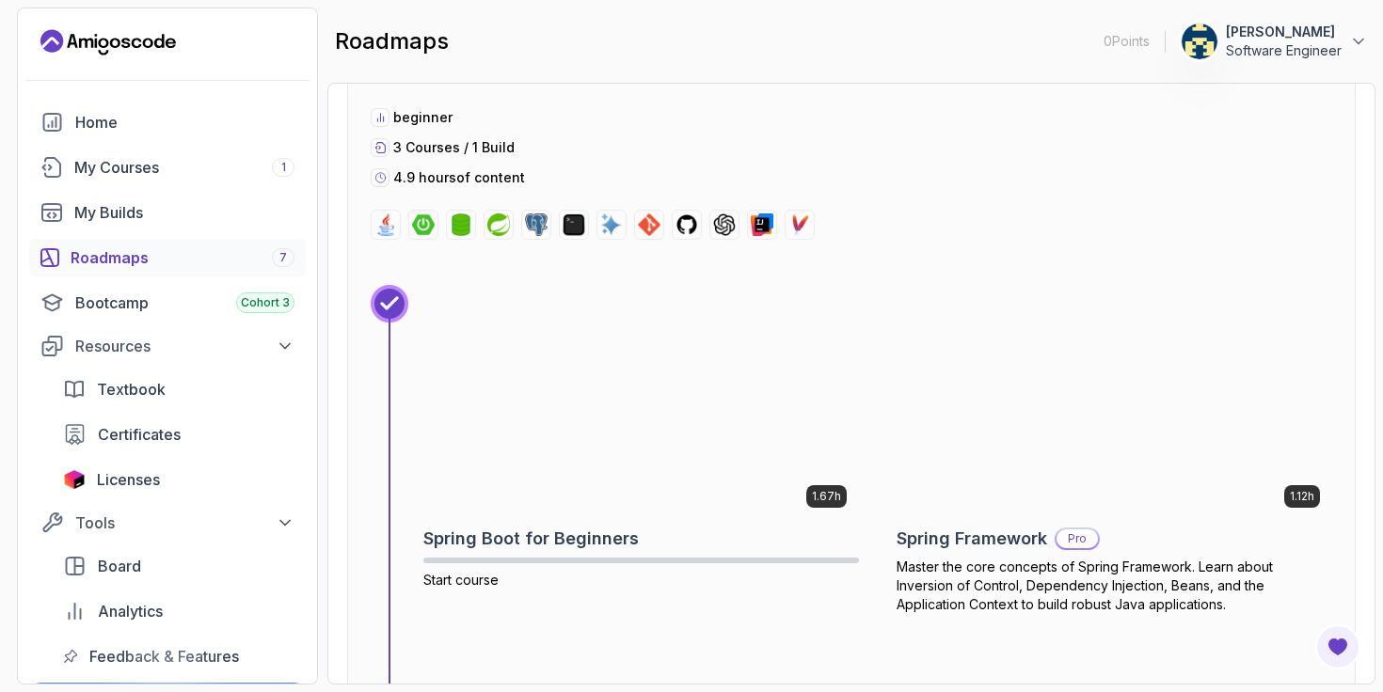
scroll to position [7041, 0]
